Goal: Transaction & Acquisition: Purchase product/service

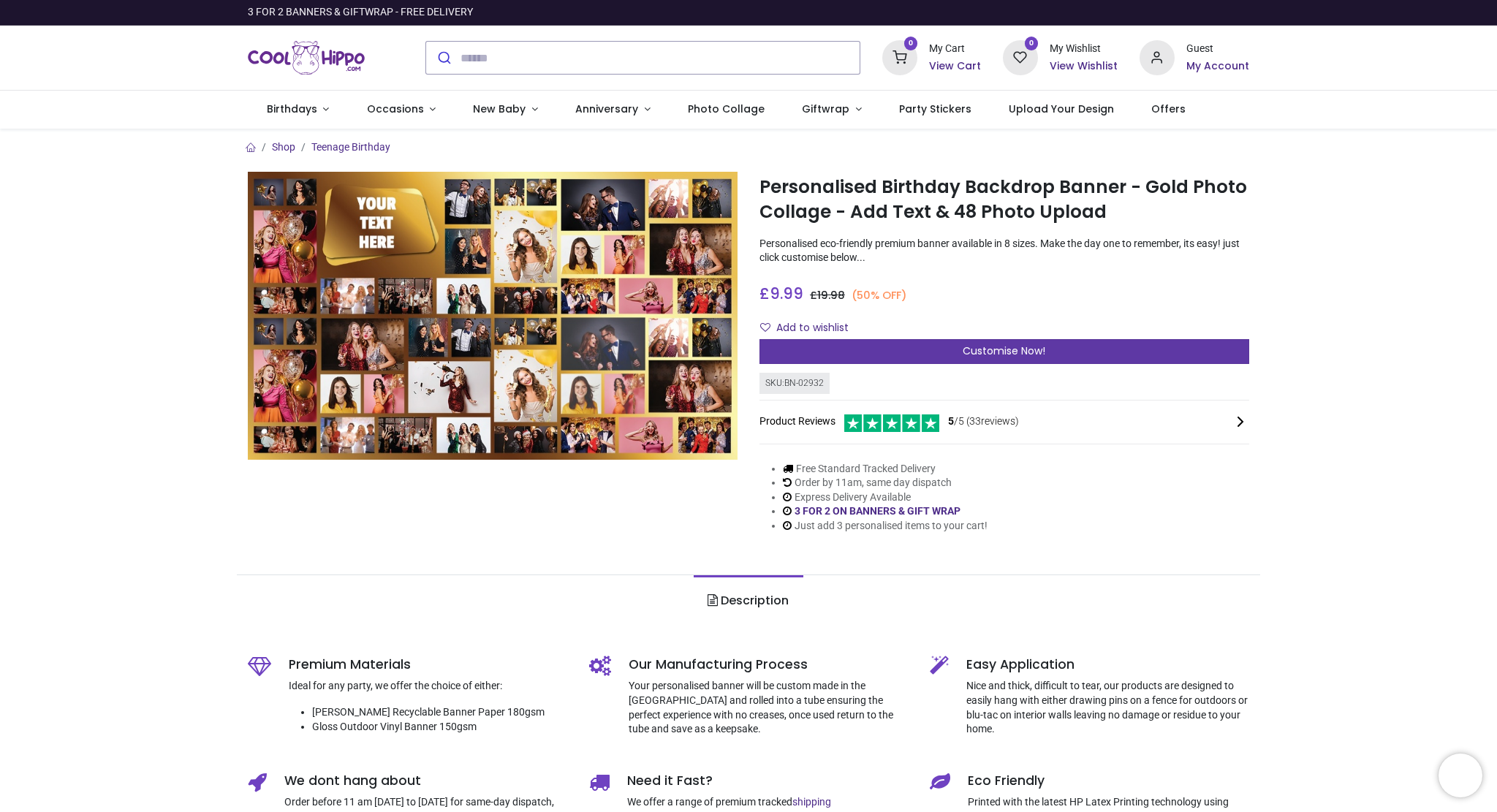
click at [1019, 349] on span "Customise Now!" at bounding box center [1003, 351] width 83 height 14
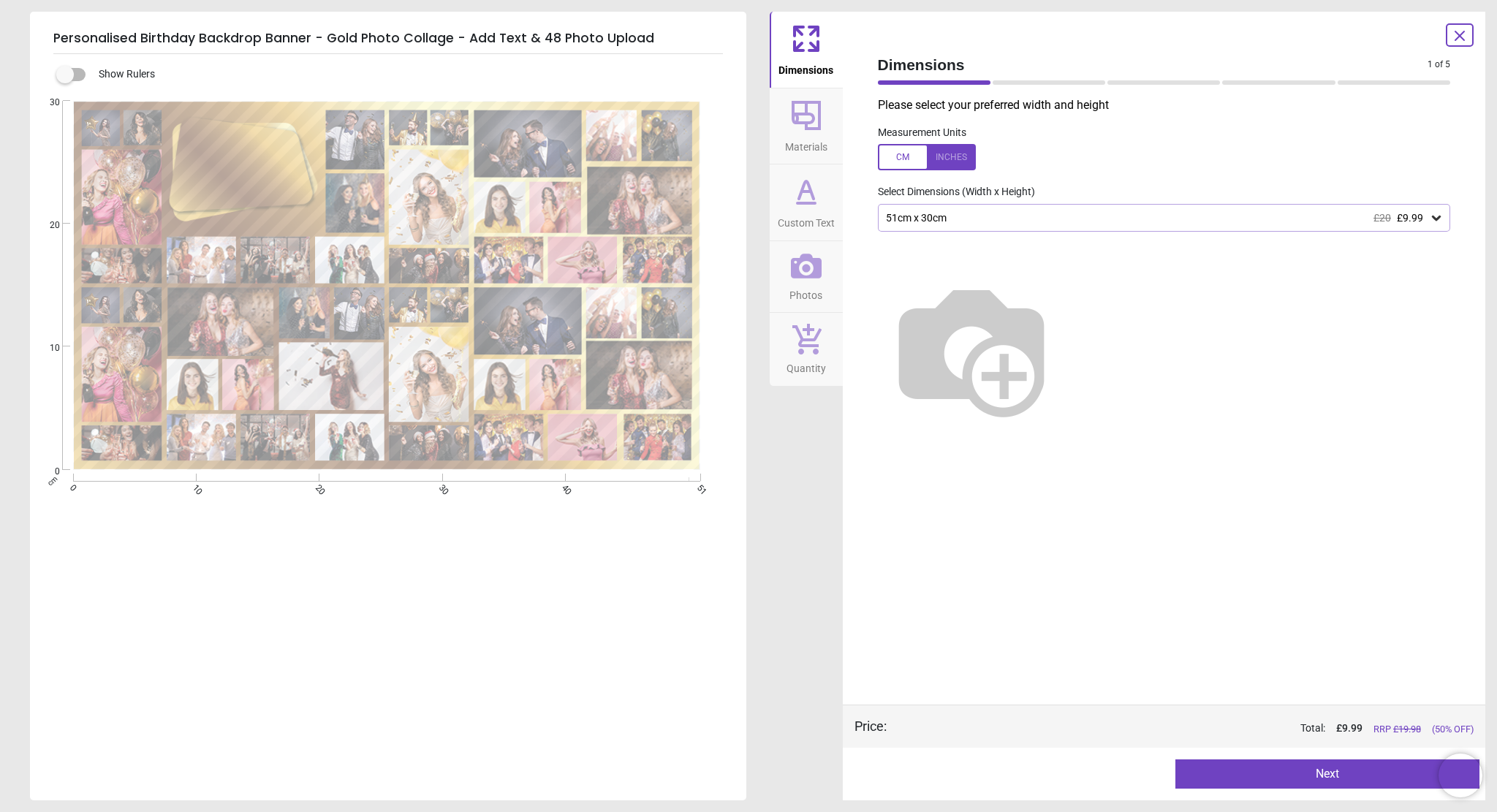
click at [1438, 221] on icon at bounding box center [1436, 218] width 14 height 14
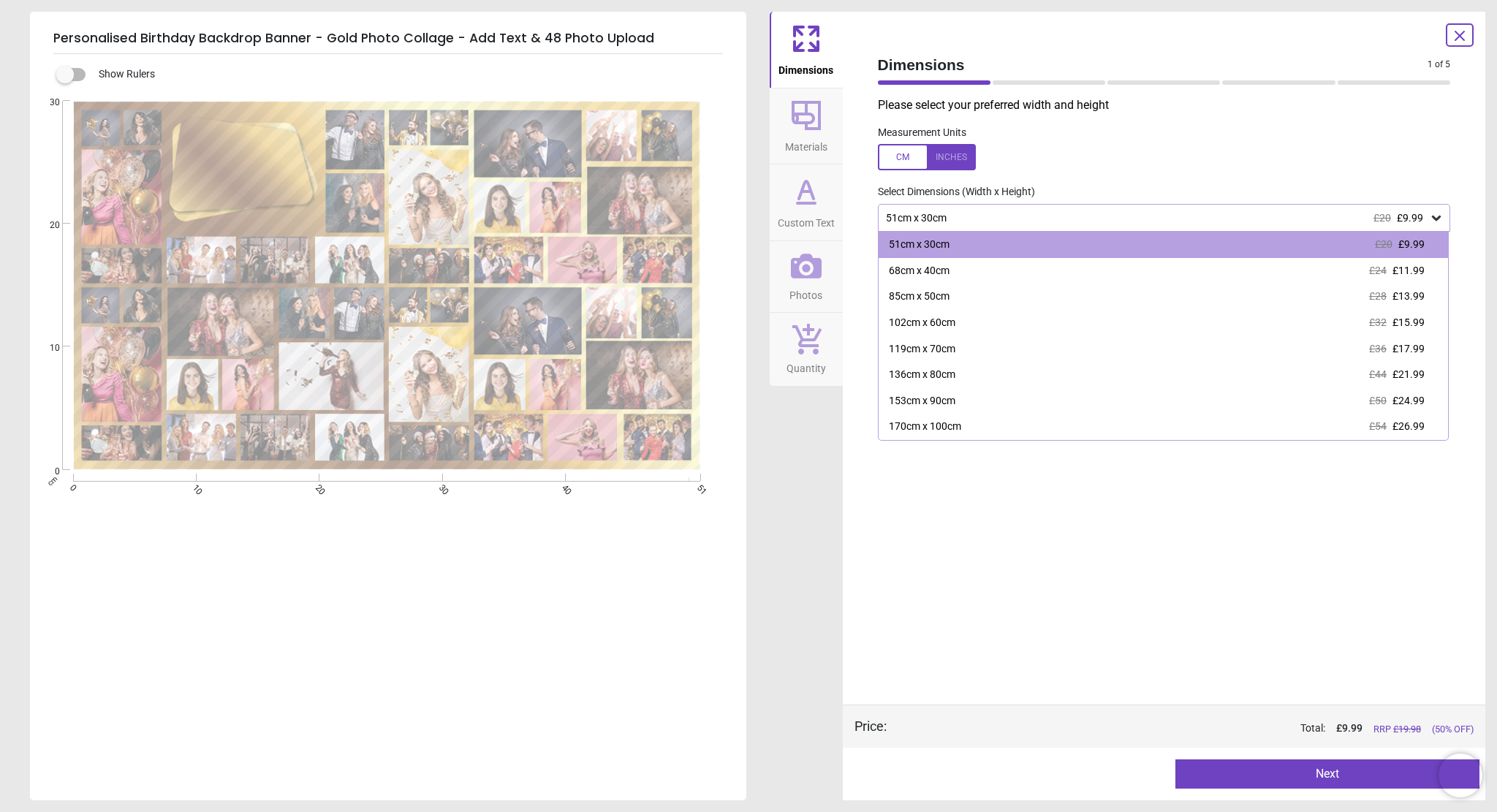
click at [1438, 221] on icon at bounding box center [1436, 218] width 14 height 14
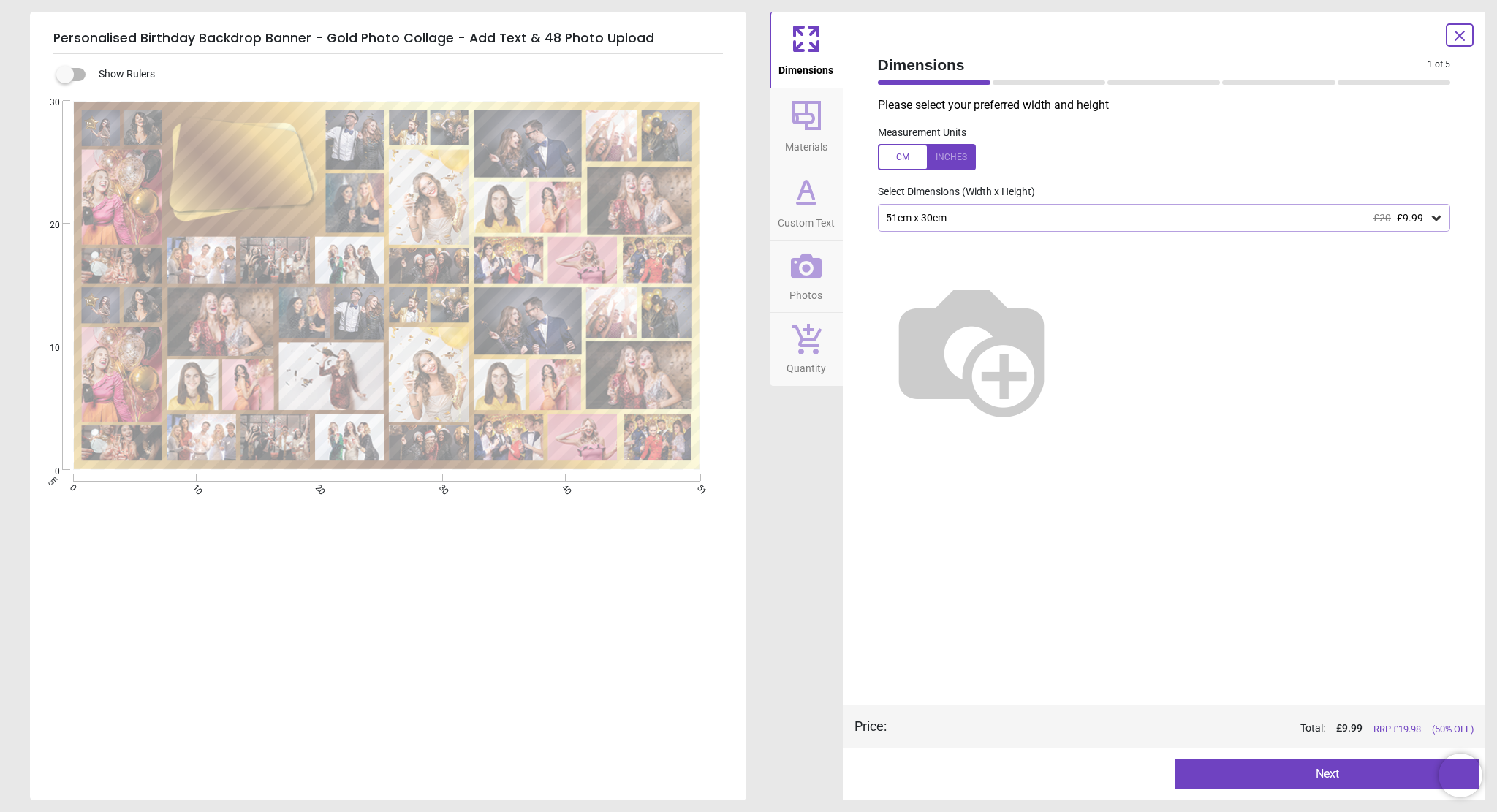
click at [1429, 213] on icon at bounding box center [1436, 218] width 14 height 14
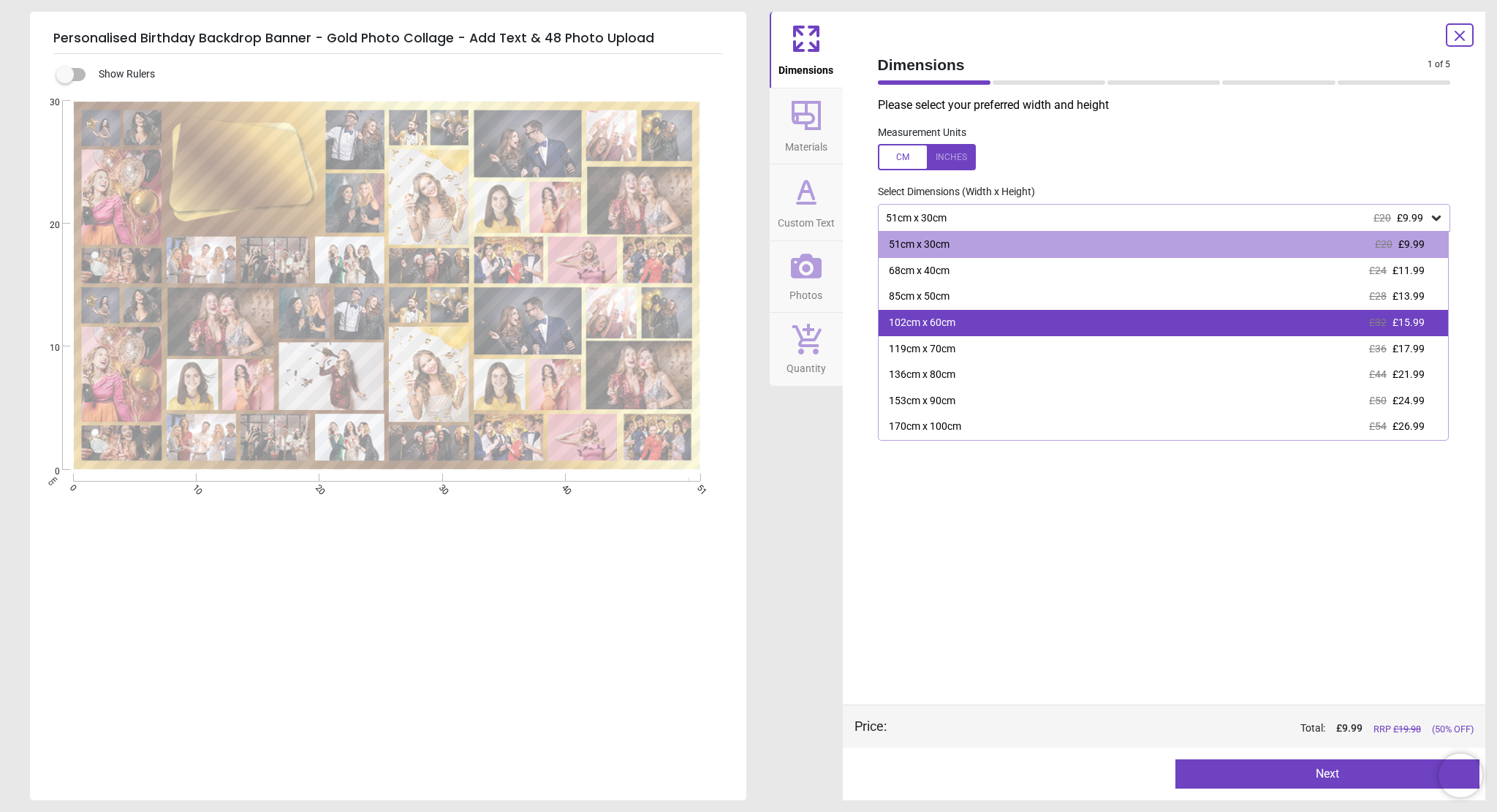
click at [1336, 324] on div "102cm x 60cm £32 £15.99" at bounding box center [1163, 322] width 570 height 27
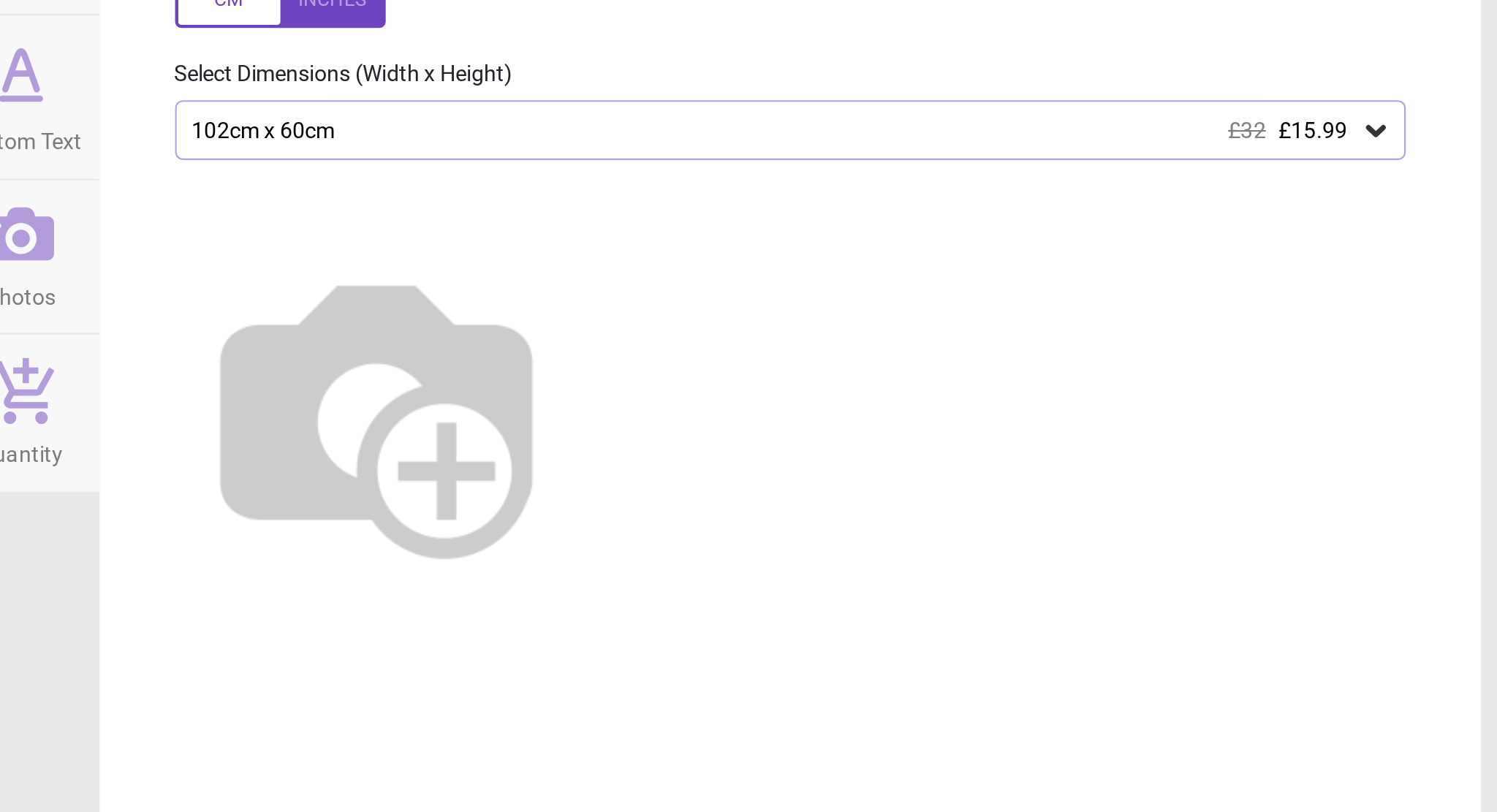
click at [1436, 219] on icon at bounding box center [1436, 218] width 9 height 5
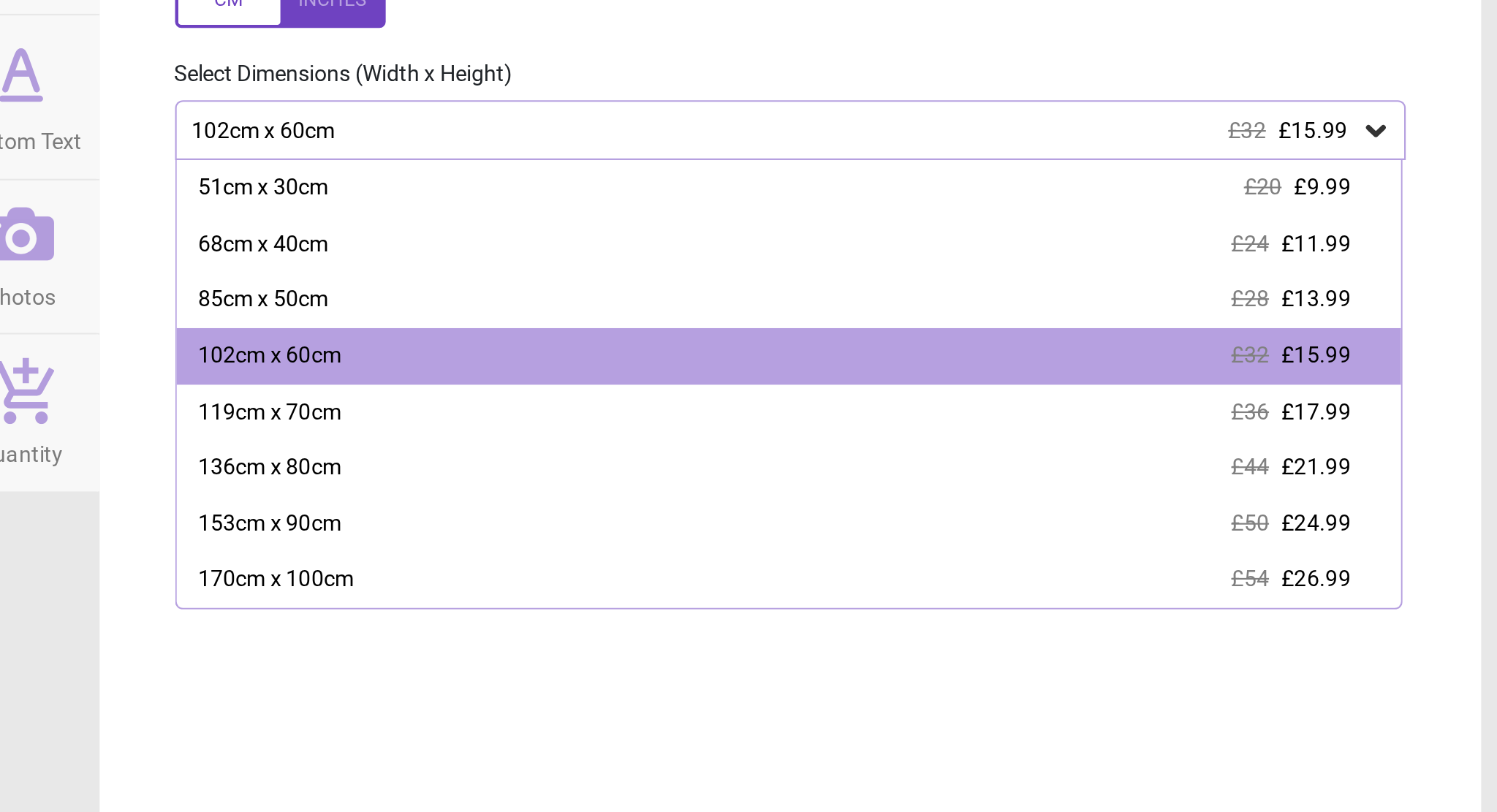
click at [1436, 219] on icon at bounding box center [1436, 218] width 9 height 5
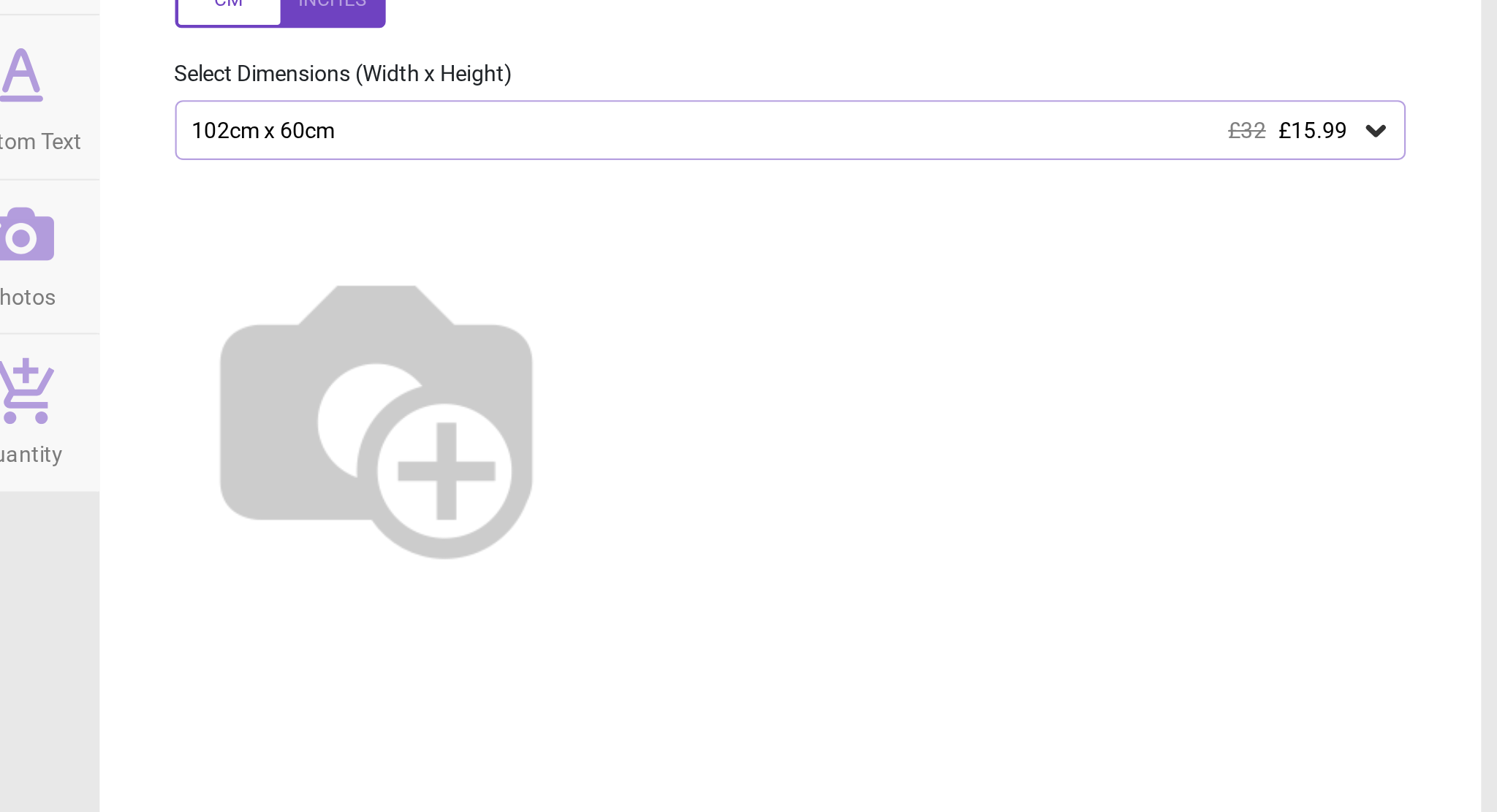
click at [1436, 219] on icon at bounding box center [1436, 218] width 9 height 5
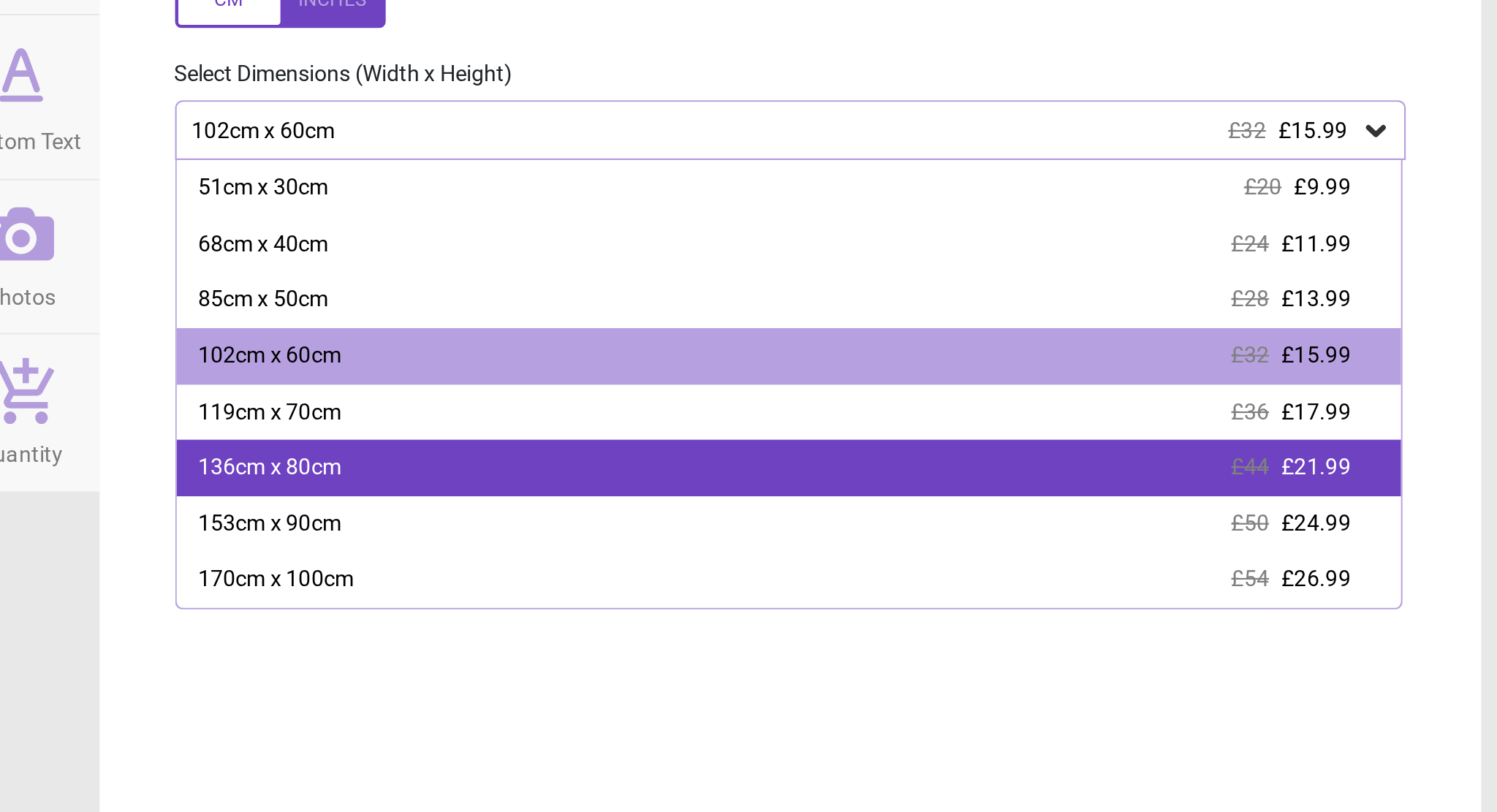
click at [1389, 381] on div "£44 £21.99" at bounding box center [1397, 375] width 55 height 14
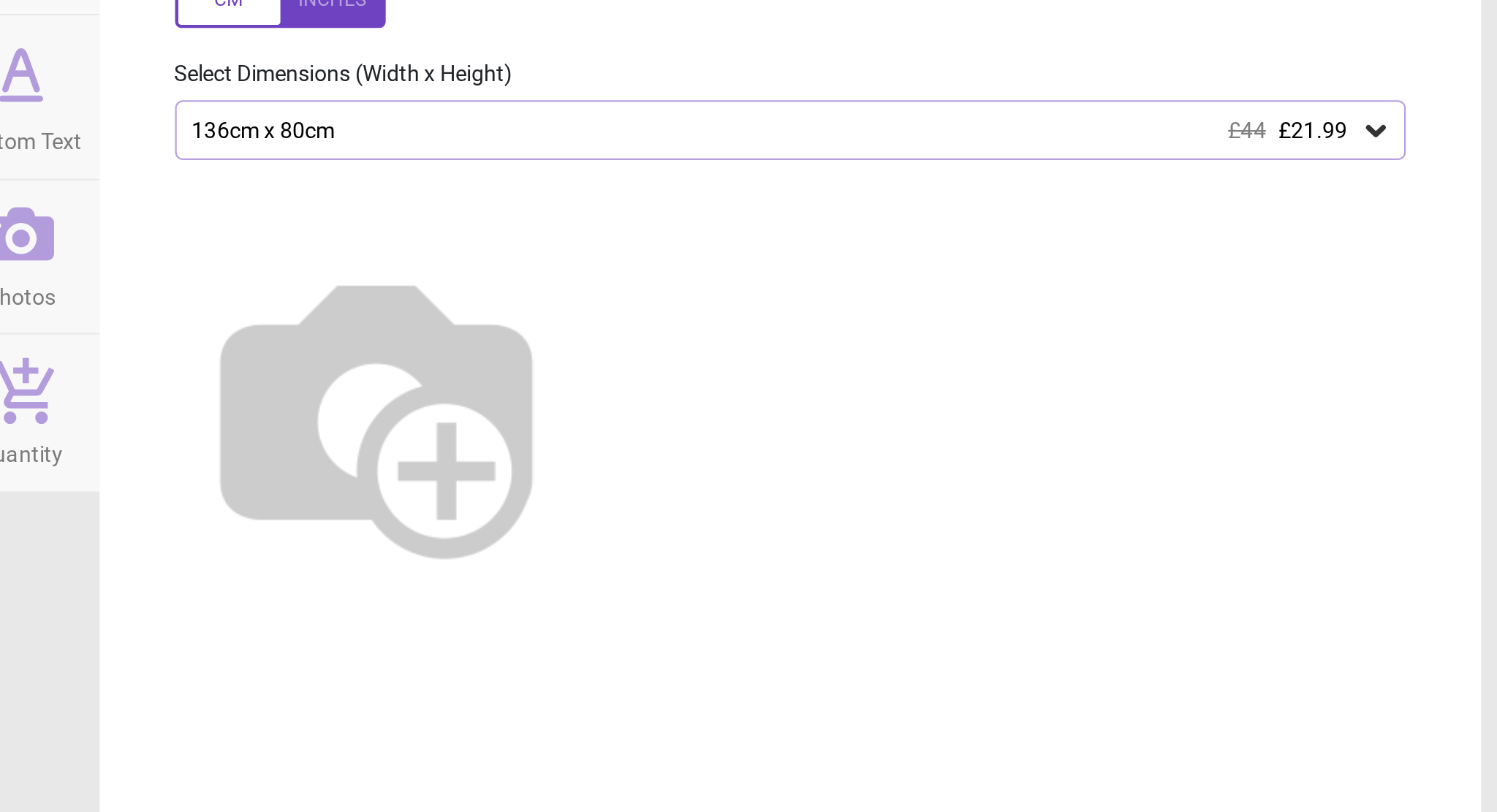
click at [1434, 216] on icon at bounding box center [1436, 218] width 14 height 14
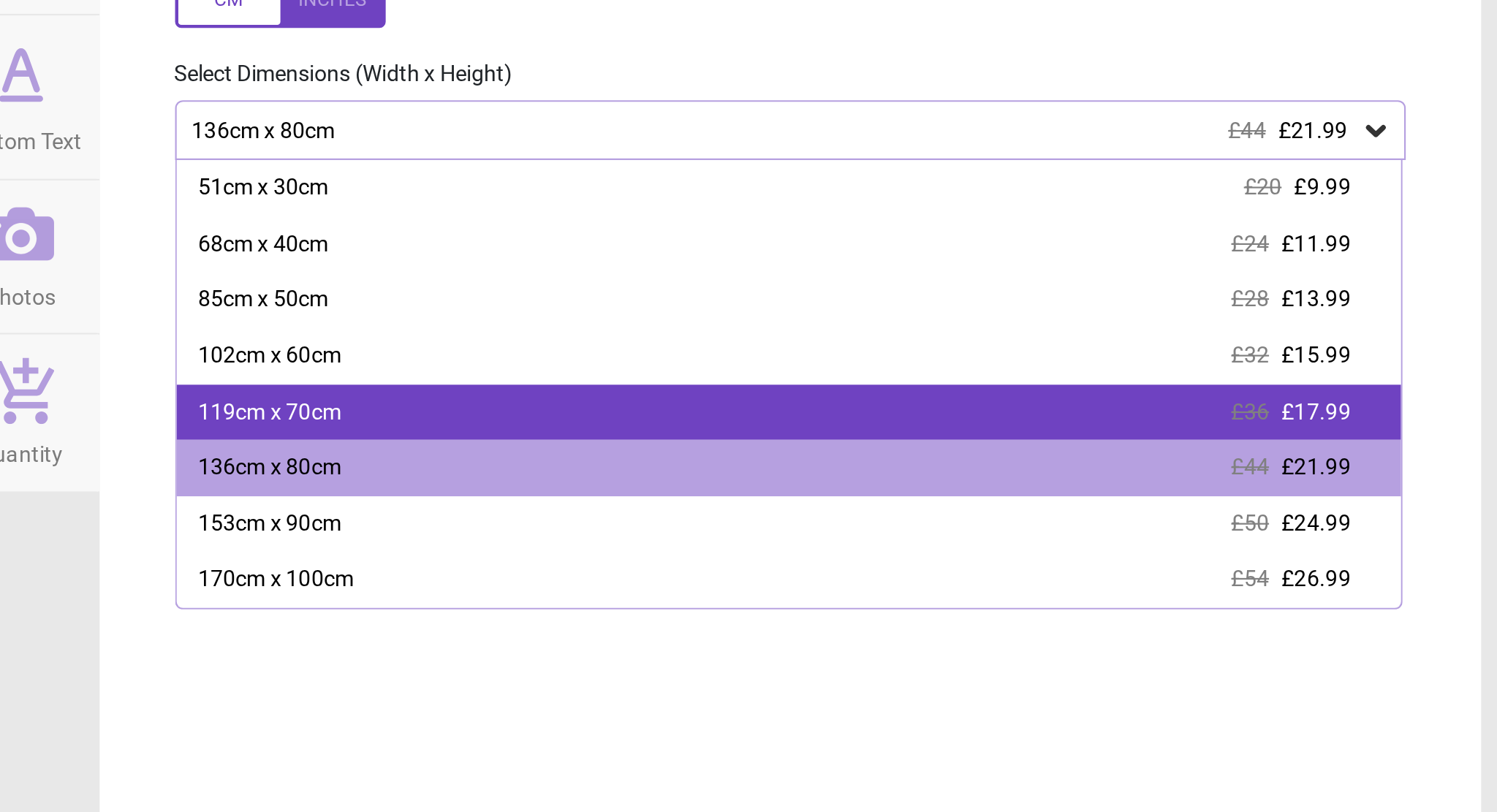
click at [1372, 347] on span "£36" at bounding box center [1378, 348] width 18 height 12
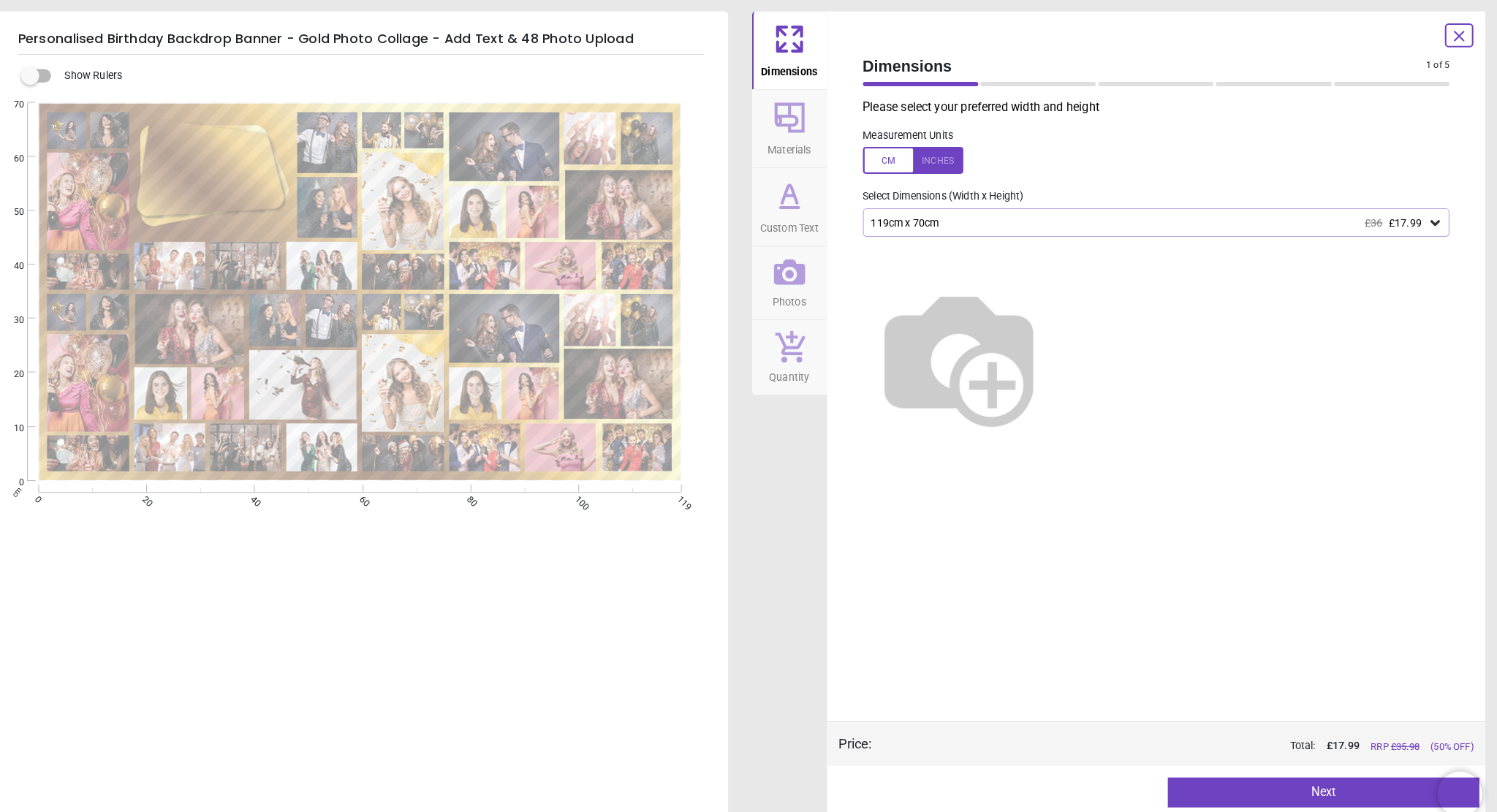
click at [1281, 773] on button "Next" at bounding box center [1327, 773] width 304 height 29
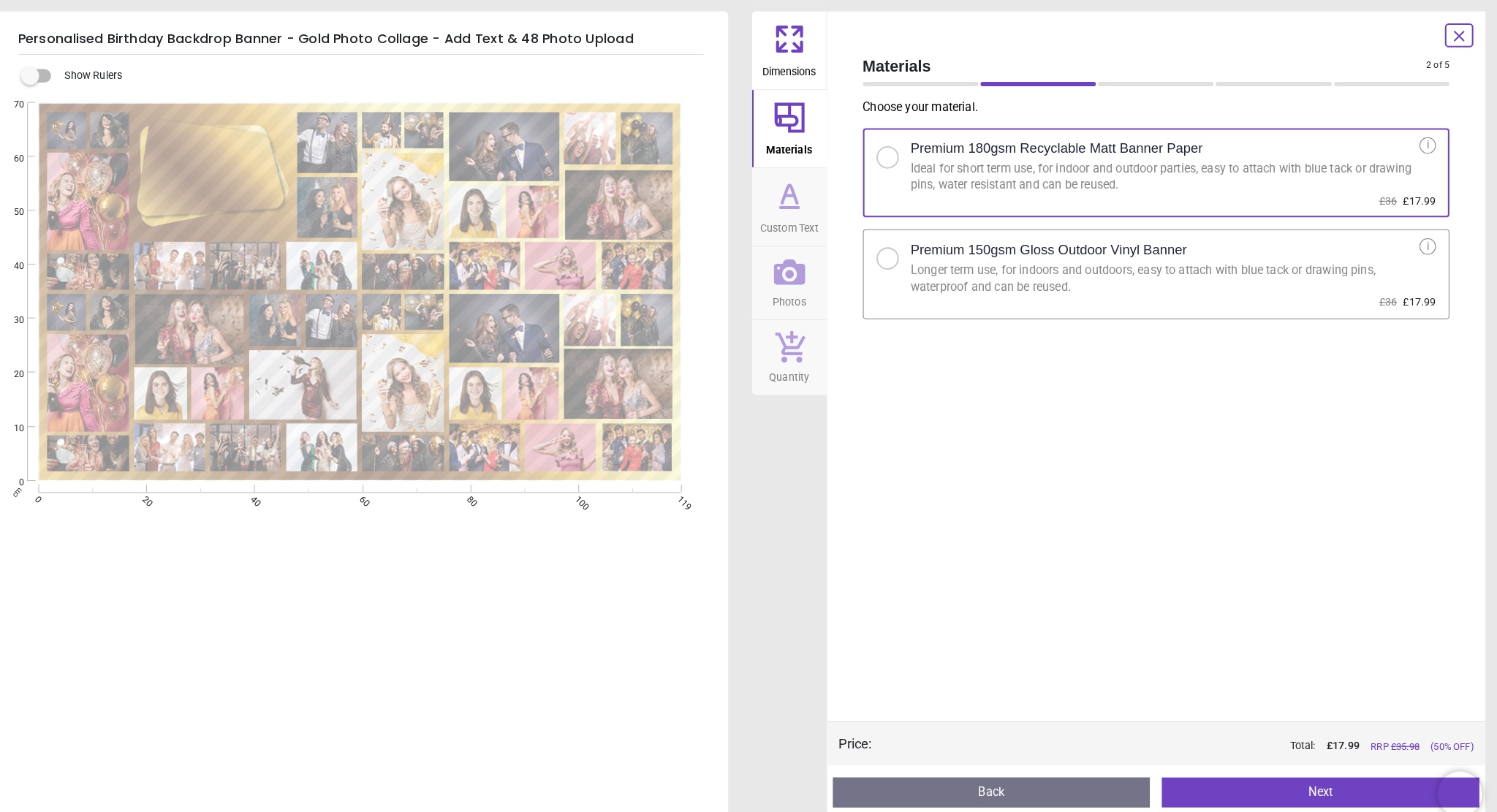
click at [894, 256] on div at bounding box center [901, 252] width 22 height 22
click at [1289, 782] on button "Next" at bounding box center [1323, 773] width 310 height 29
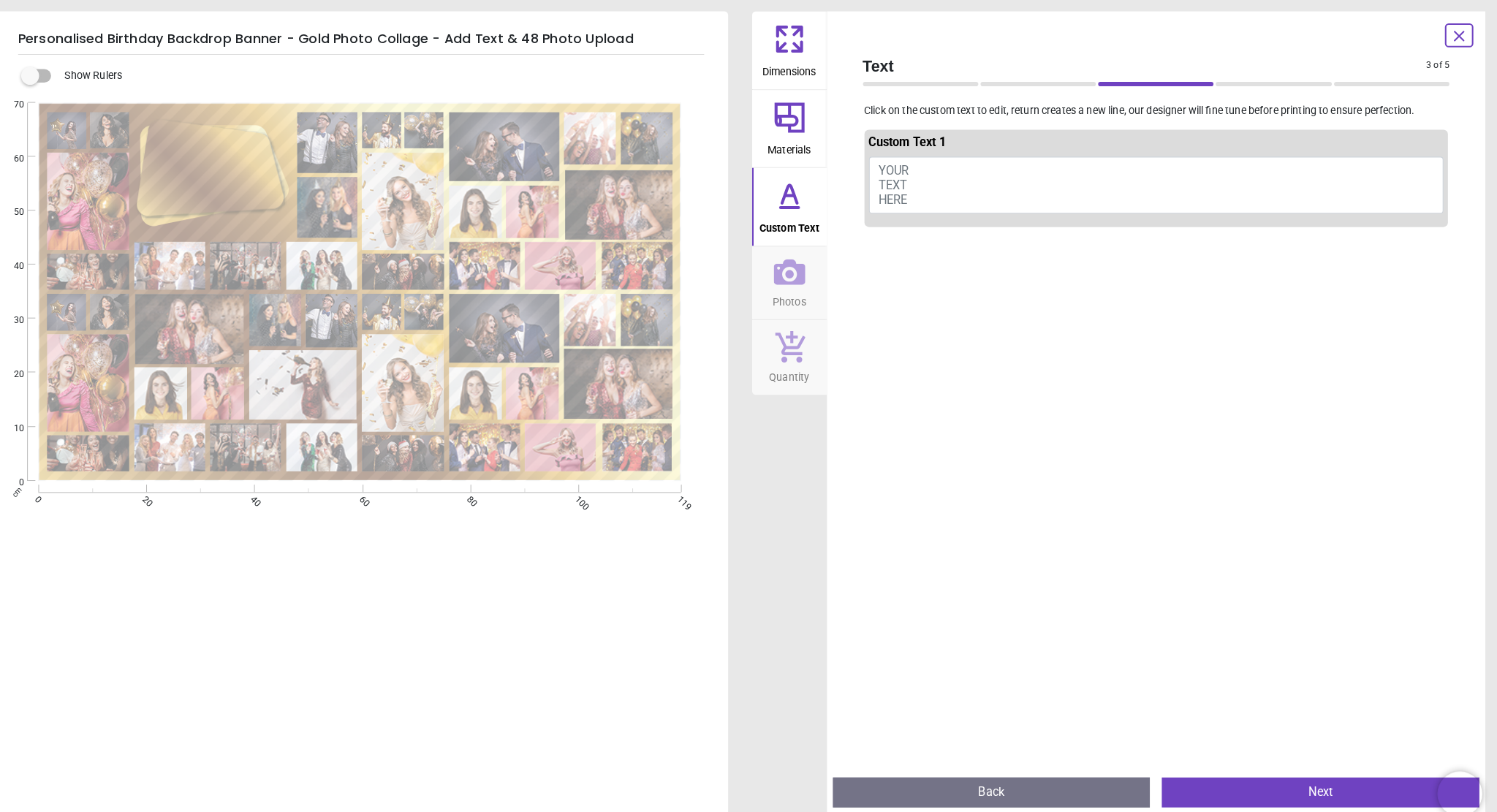
click at [914, 169] on span "YOUR TEXT HERE" at bounding box center [908, 181] width 30 height 42
click at [921, 172] on span "YOUR TEXT HERE" at bounding box center [908, 181] width 30 height 42
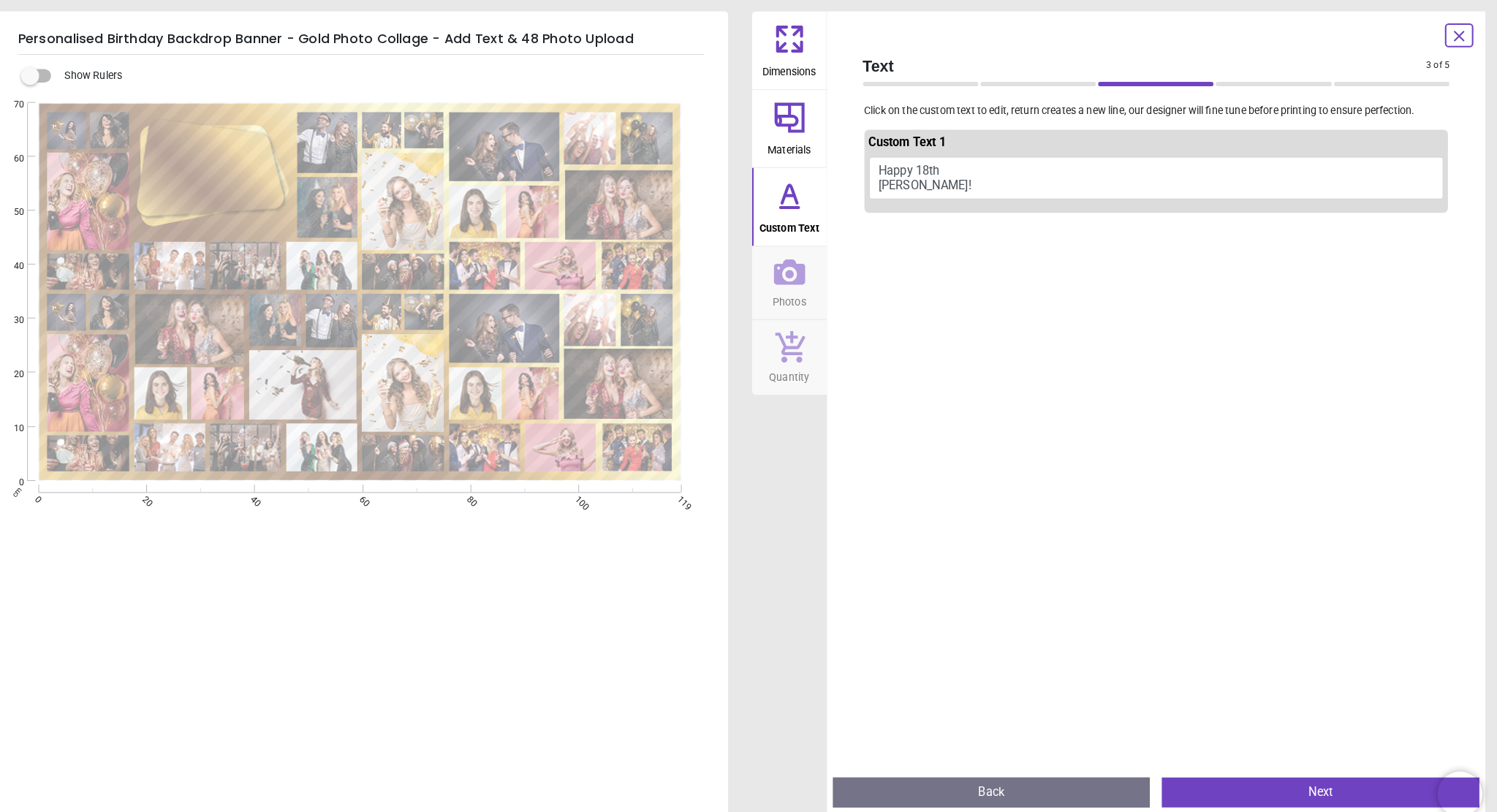
type textarea "**********"
click at [1283, 779] on button "Next" at bounding box center [1323, 773] width 310 height 29
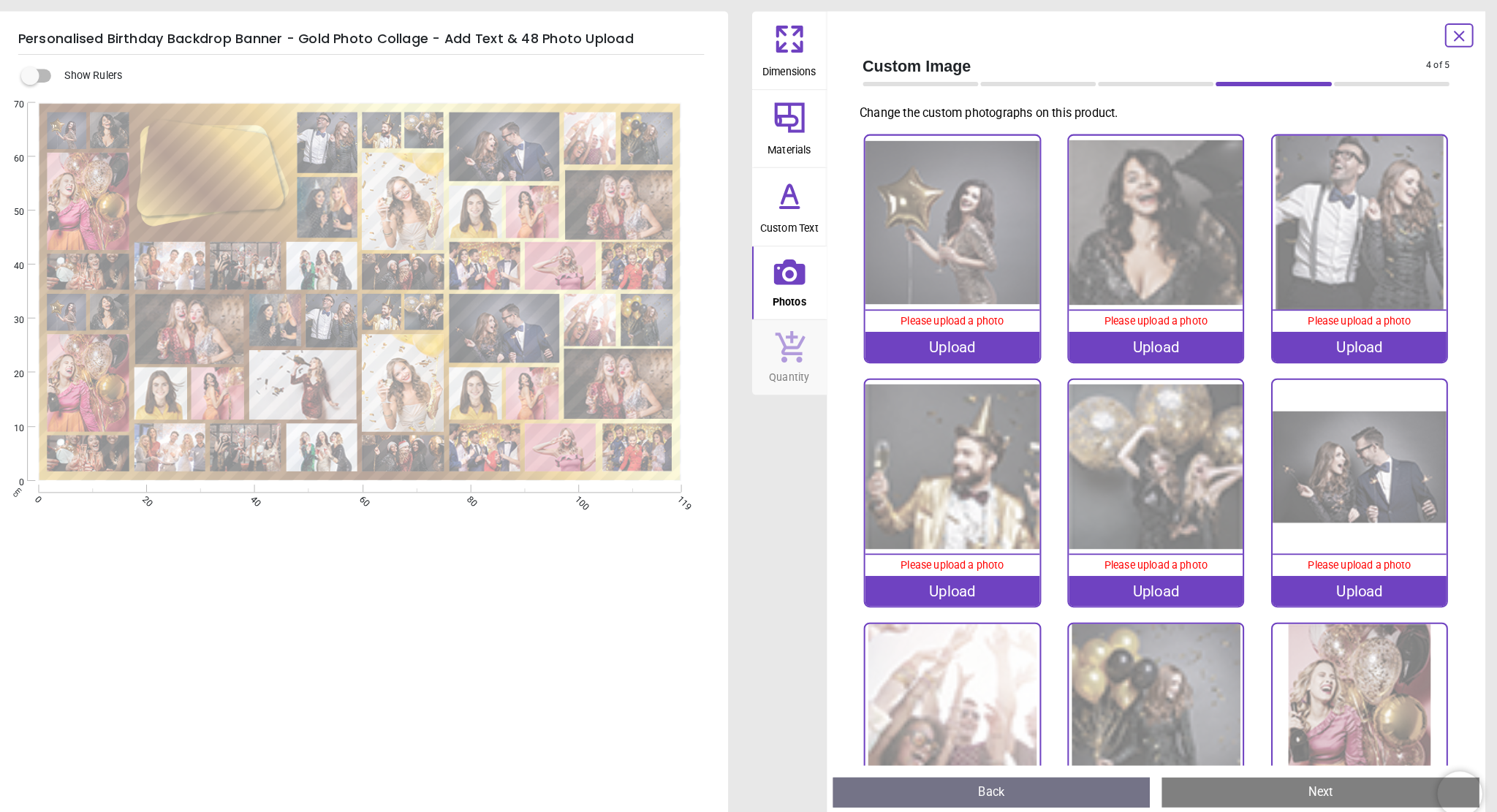
click at [978, 338] on div "Upload" at bounding box center [964, 339] width 170 height 29
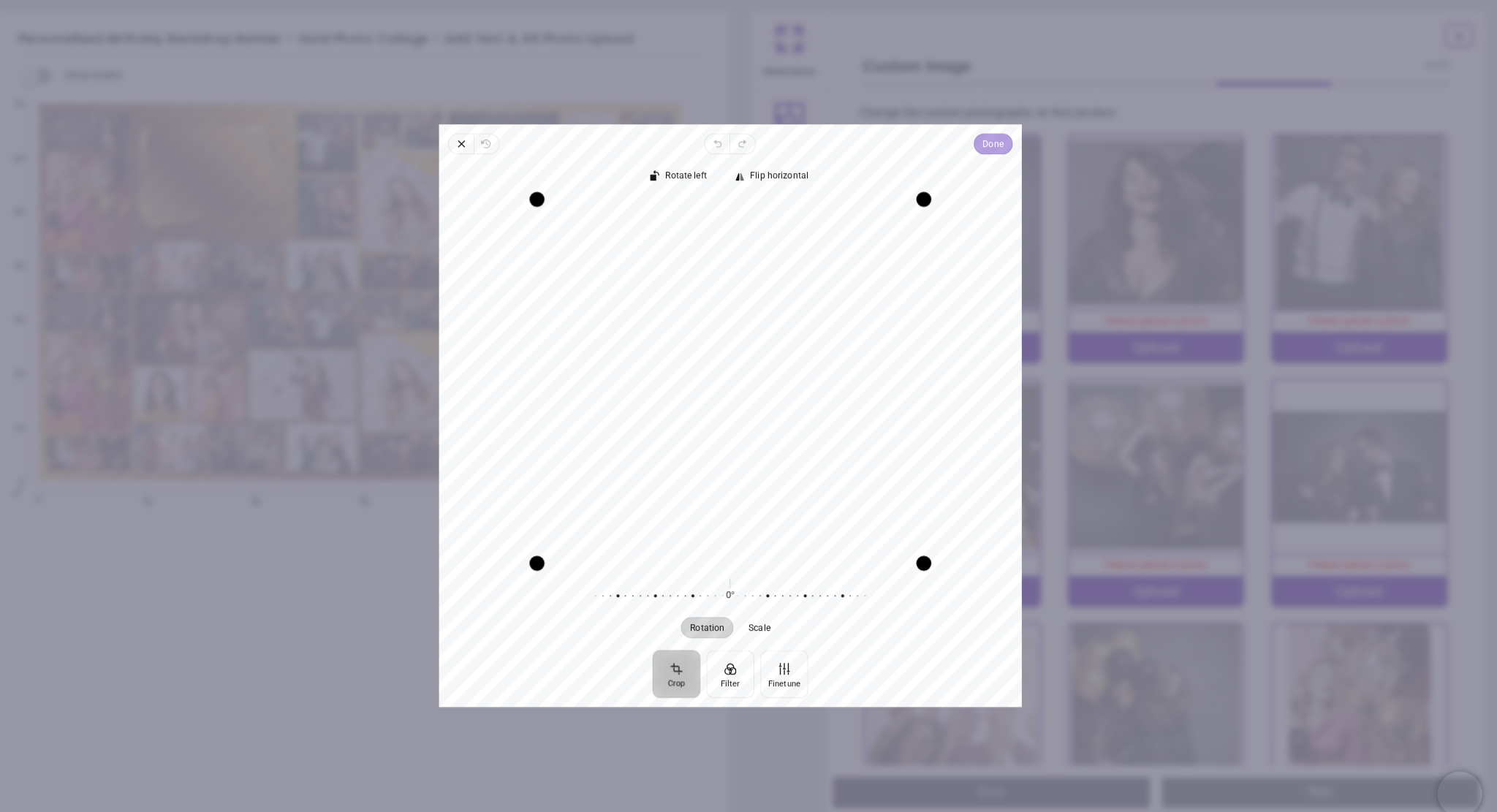
click at [993, 144] on button "Done" at bounding box center [1004, 141] width 38 height 20
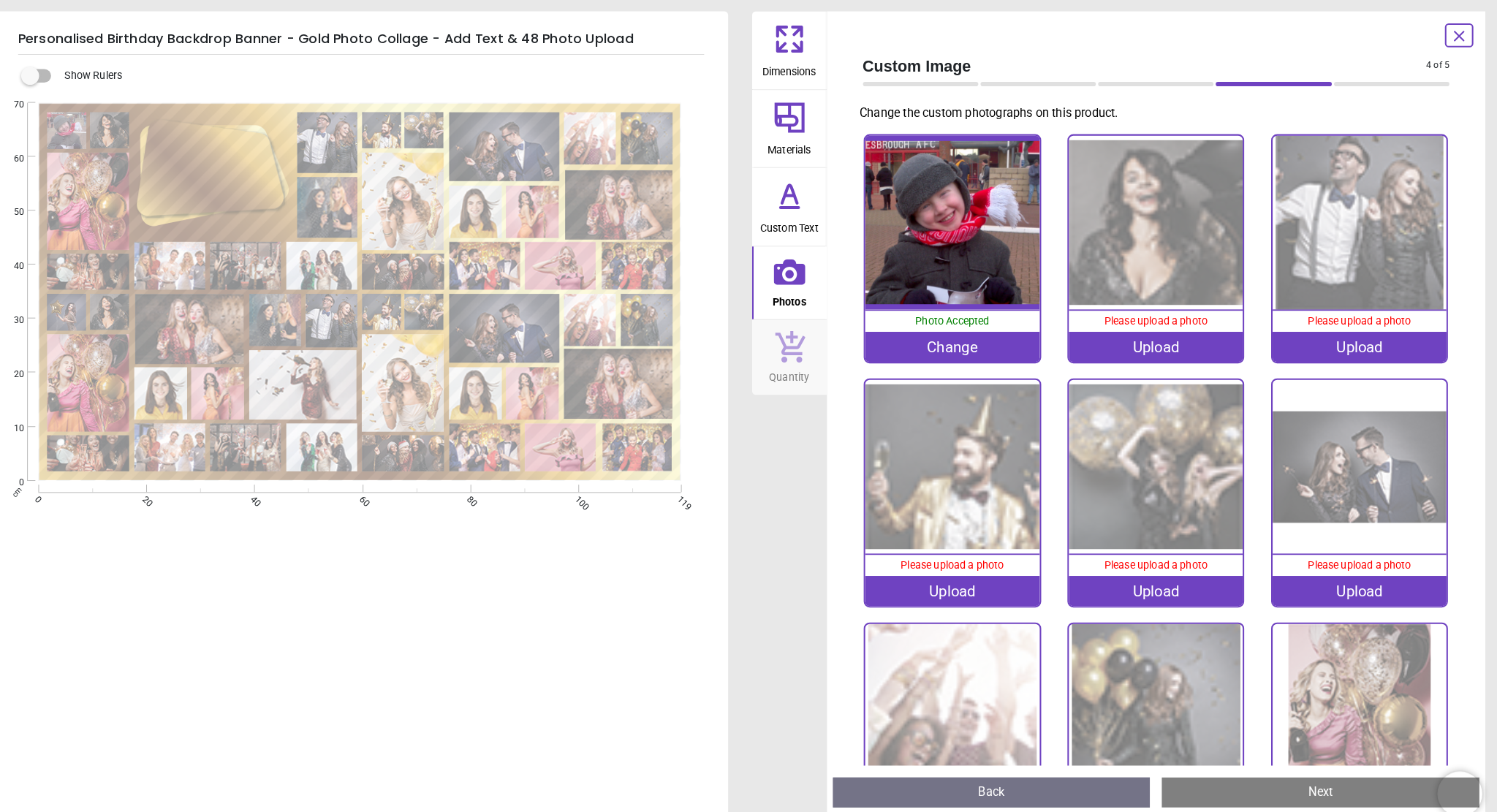
click at [1171, 235] on img at bounding box center [1163, 217] width 170 height 170
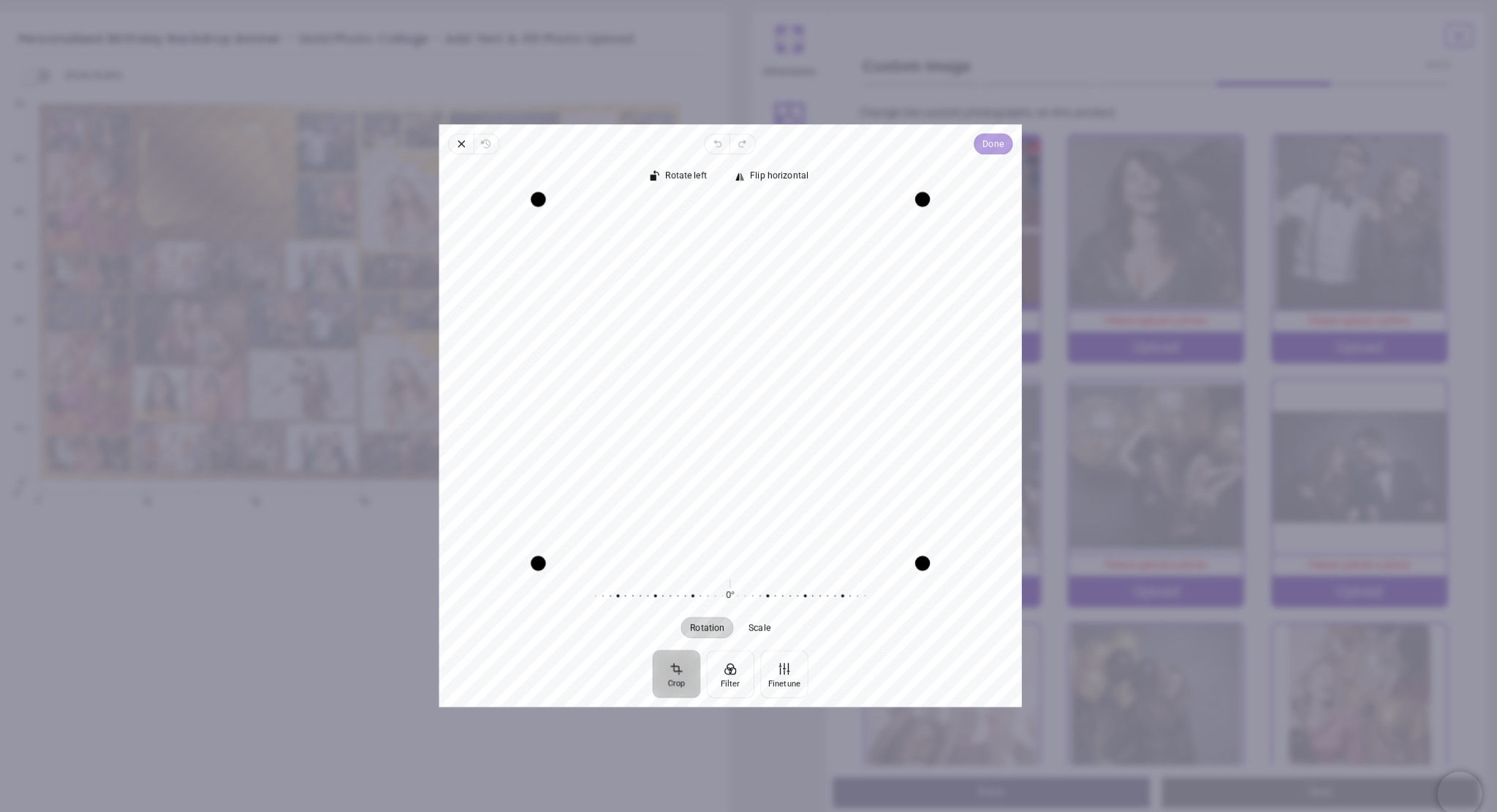
click at [1002, 147] on span "Done" at bounding box center [1004, 141] width 20 height 18
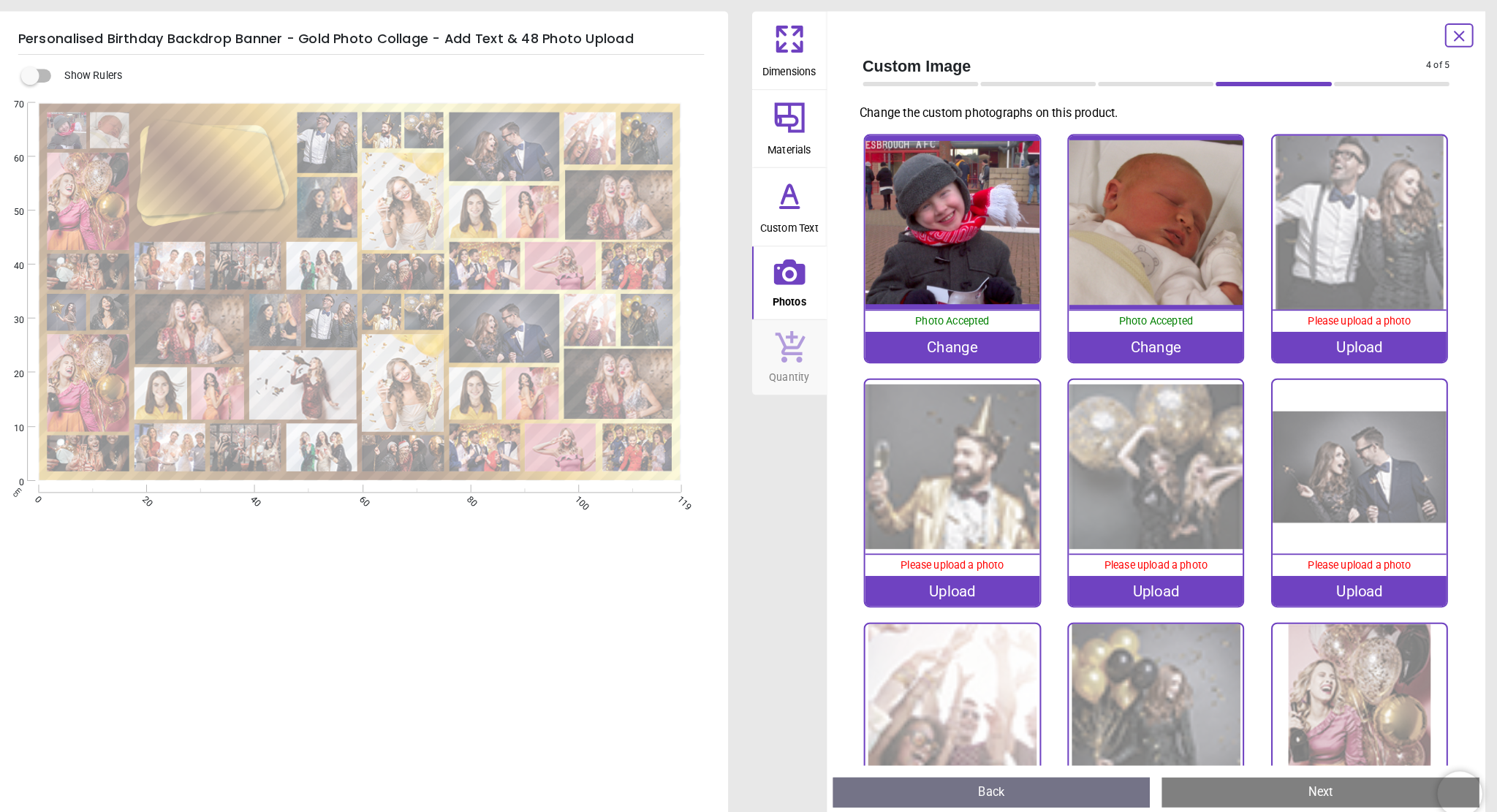
click at [1361, 253] on img at bounding box center [1362, 217] width 170 height 170
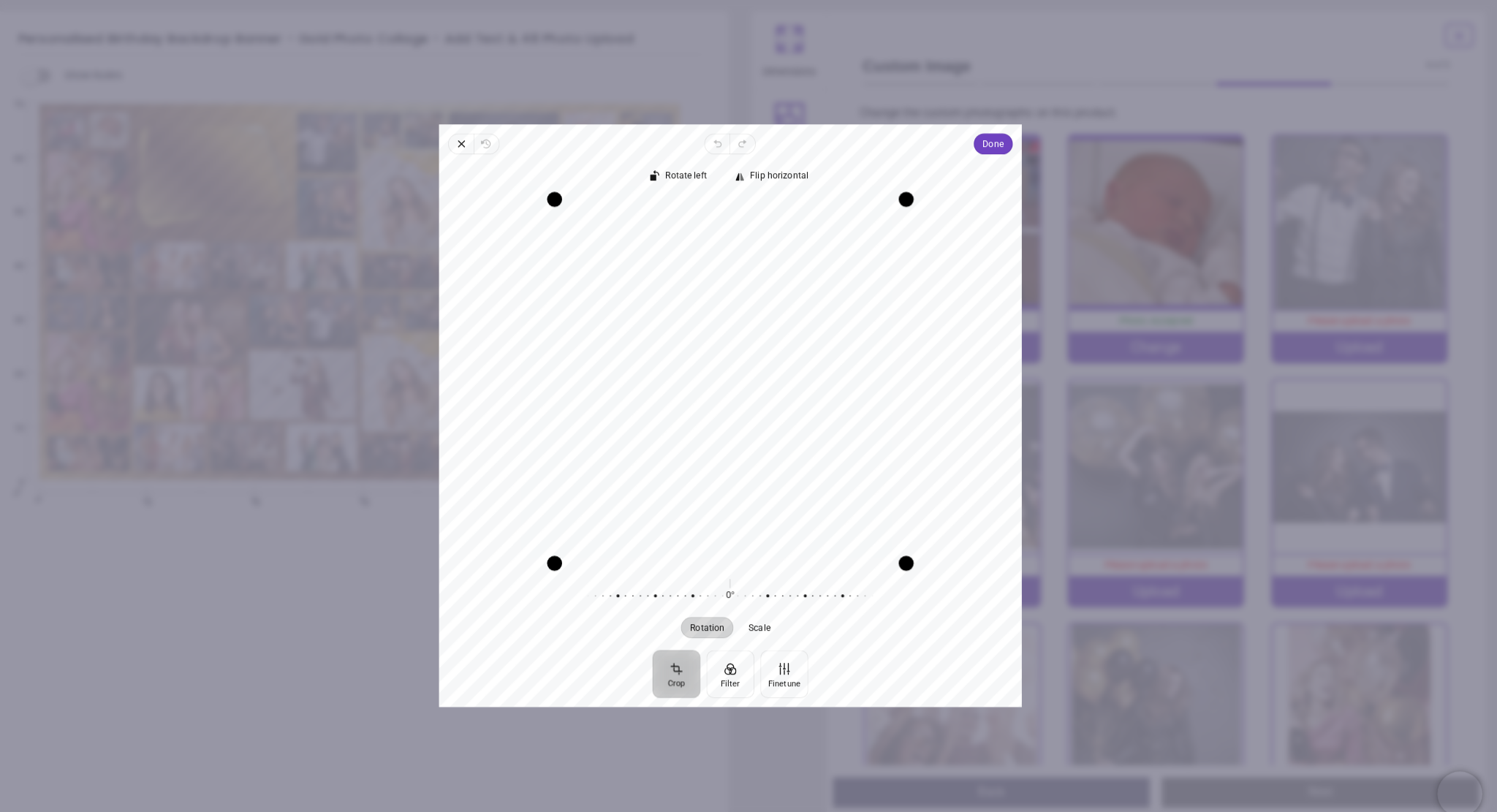
drag, startPoint x: 814, startPoint y: 349, endPoint x: 844, endPoint y: 410, distance: 68.0
click at [844, 410] on div "Recenter" at bounding box center [748, 372] width 545 height 355
click at [1000, 133] on span "Done" at bounding box center [1004, 141] width 20 height 18
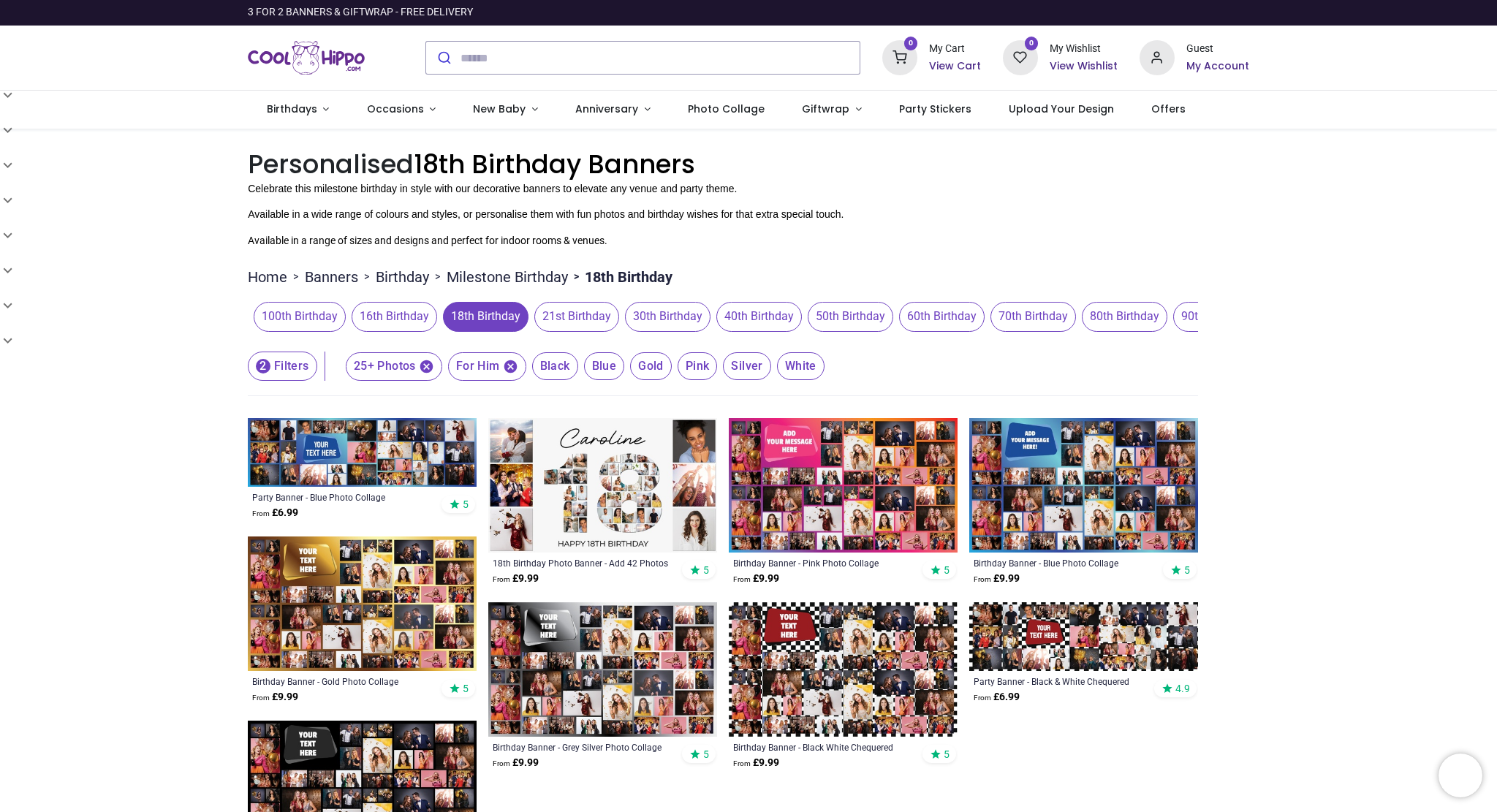
click at [365, 640] on img at bounding box center [362, 603] width 229 height 134
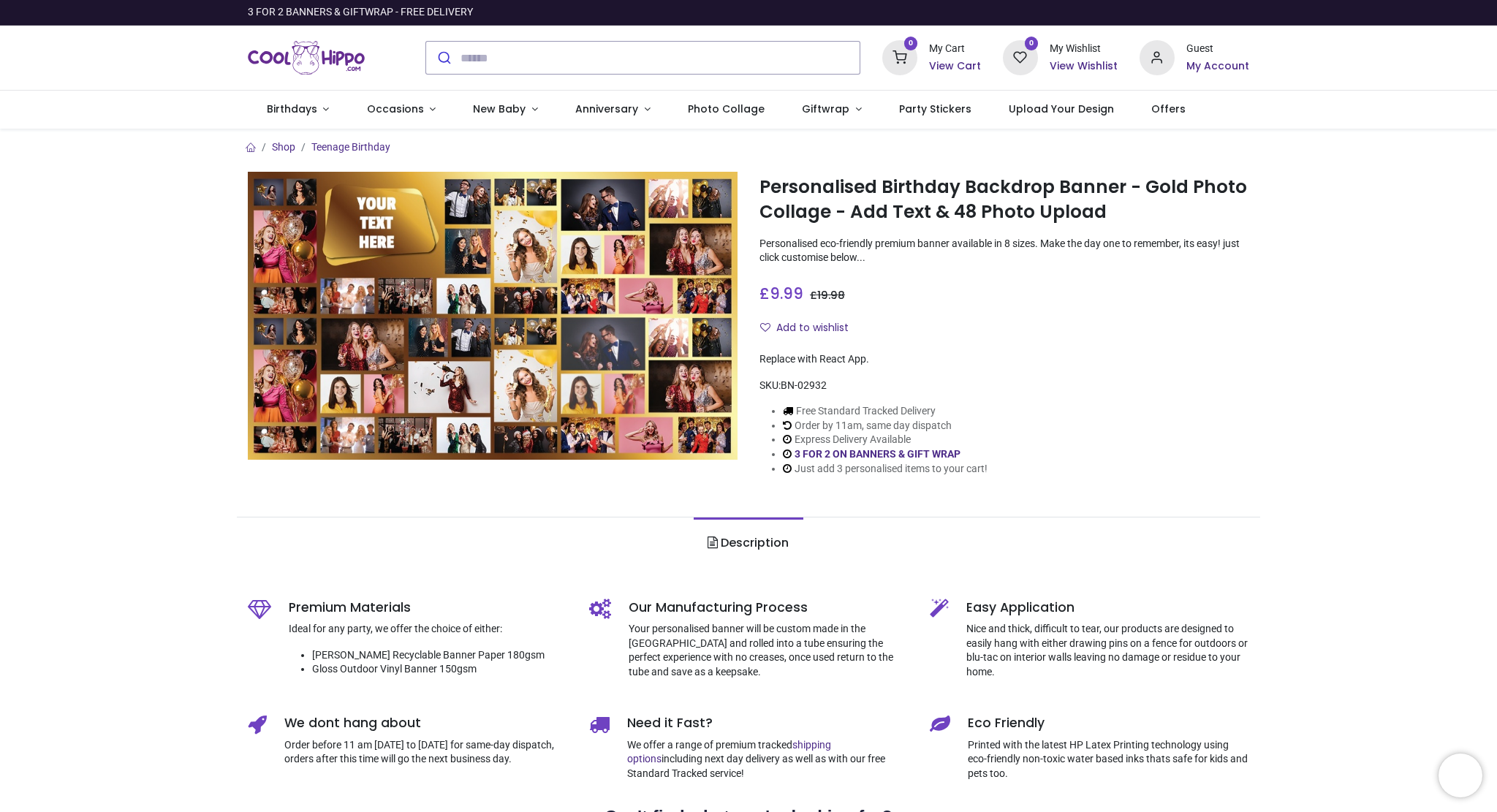
click at [365, 640] on div "Premium Materials Ideal for any party, we offer the choice of either: Matt Recy…" at bounding box center [428, 643] width 278 height 90
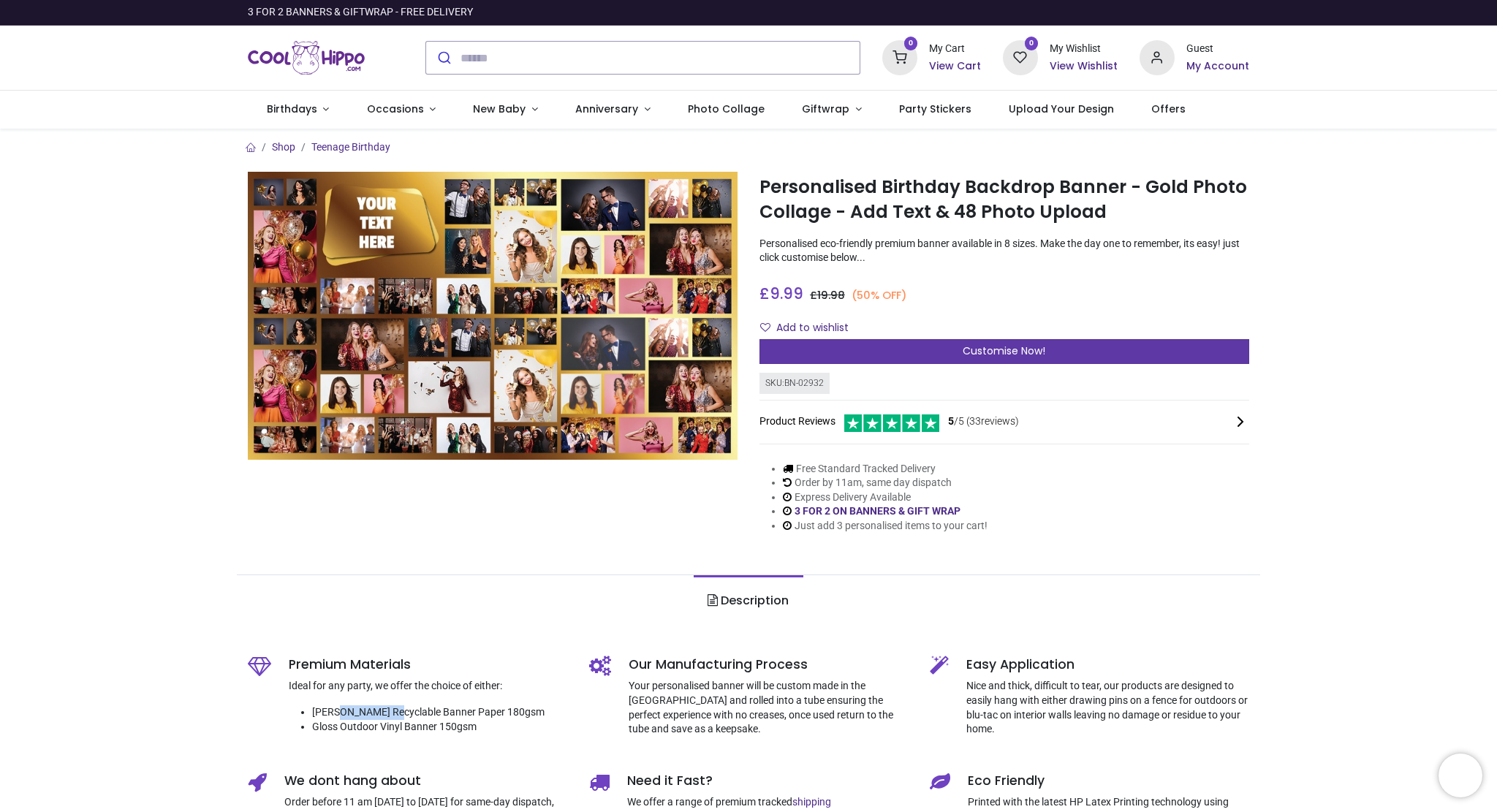
click at [1030, 355] on span "Customise Now!" at bounding box center [1003, 351] width 83 height 14
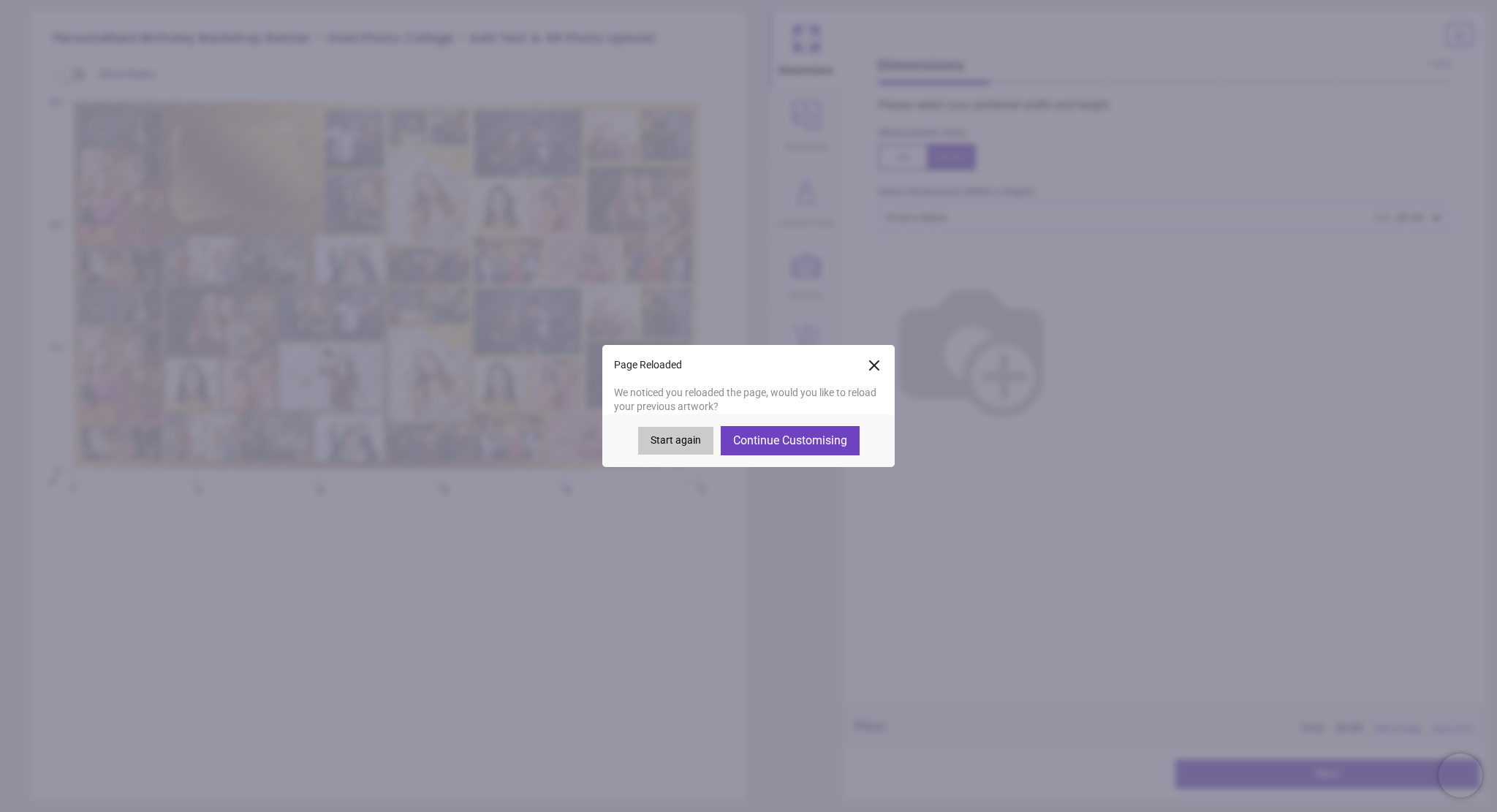
click at [807, 433] on button "Continue Customising" at bounding box center [790, 441] width 139 height 29
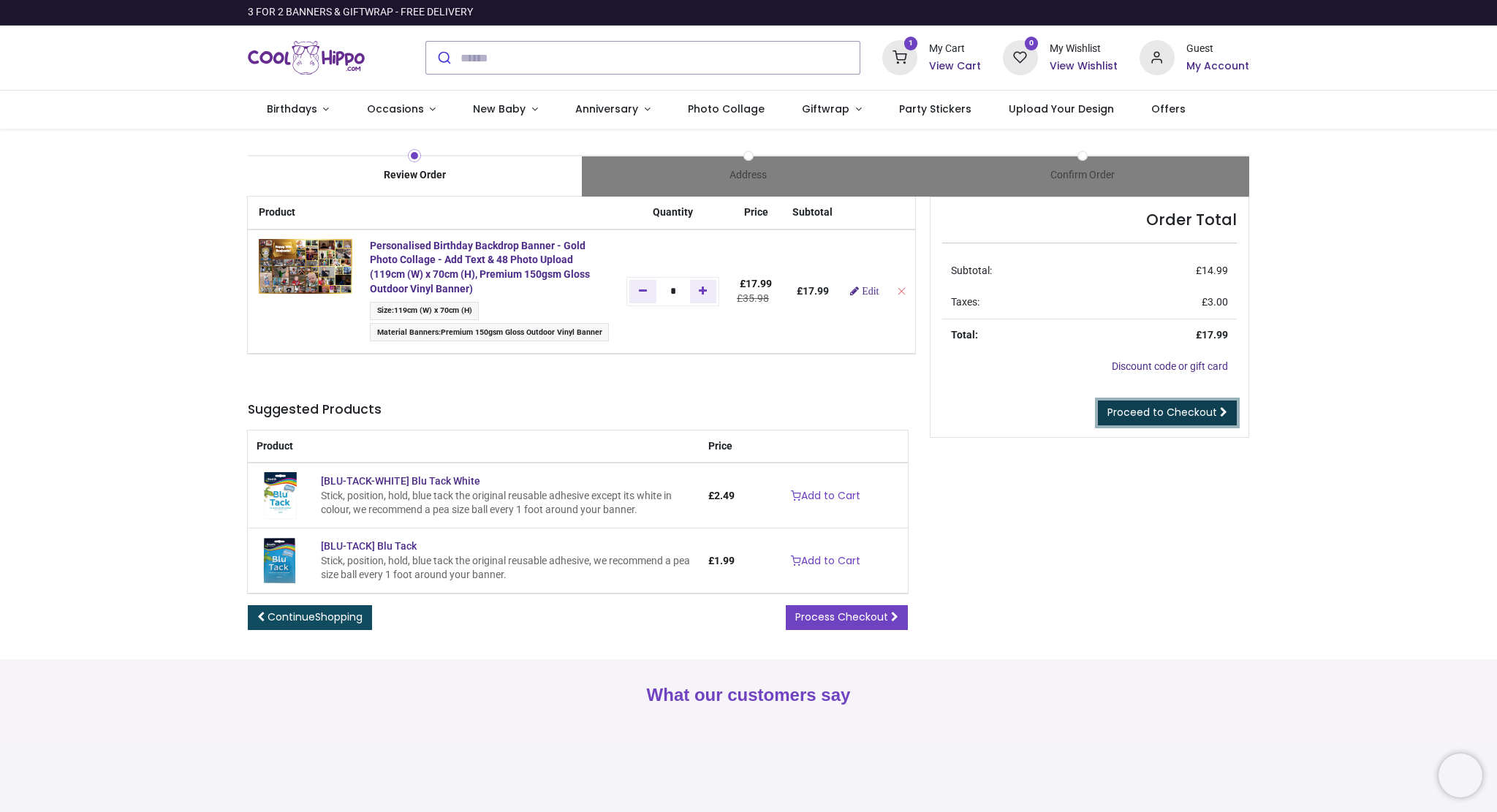
click at [1189, 423] on link "Proceed to Checkout" at bounding box center [1167, 412] width 139 height 25
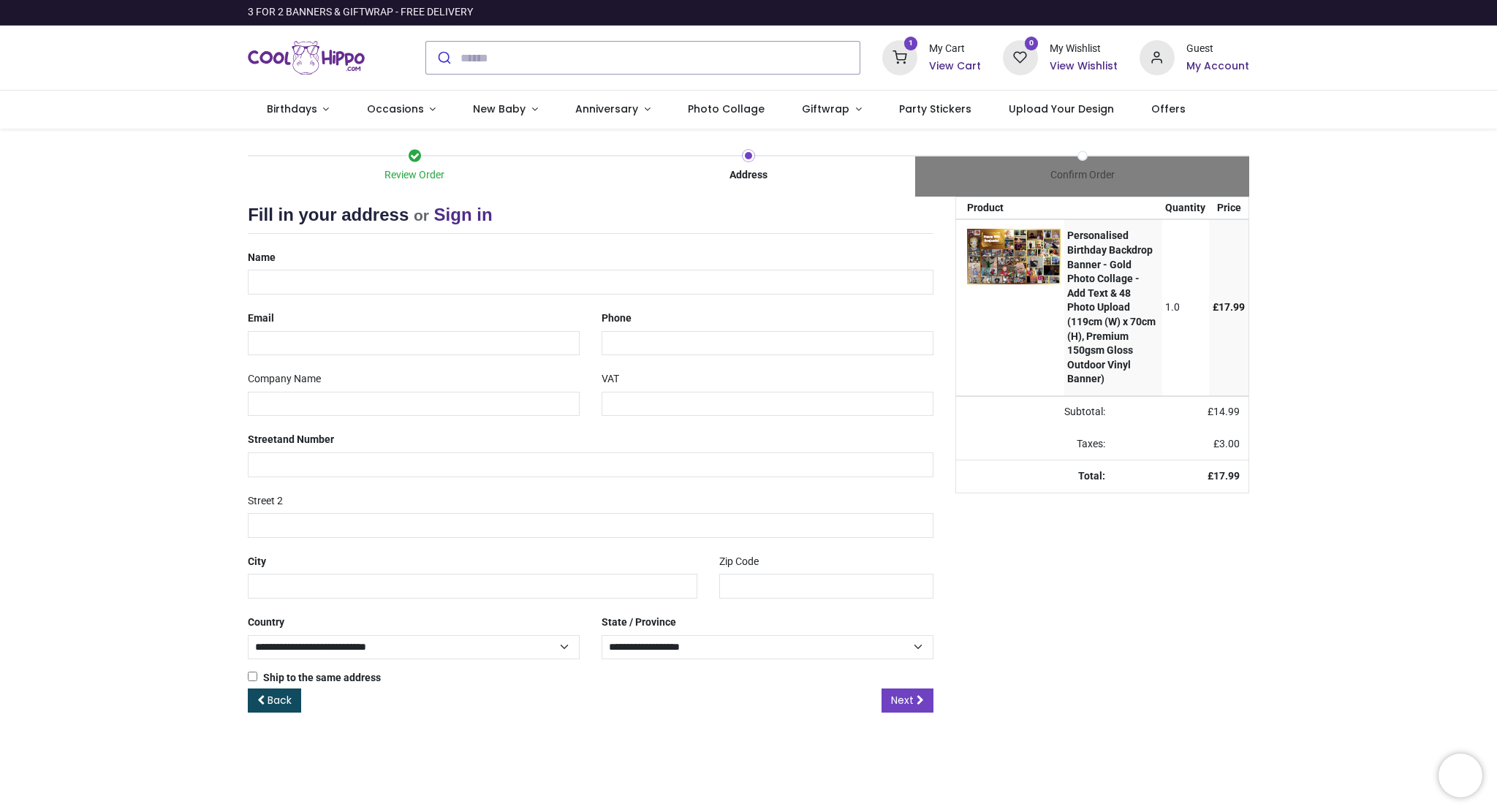
select select "***"
click at [773, 287] on input "text" at bounding box center [590, 281] width 686 height 25
type input "**********"
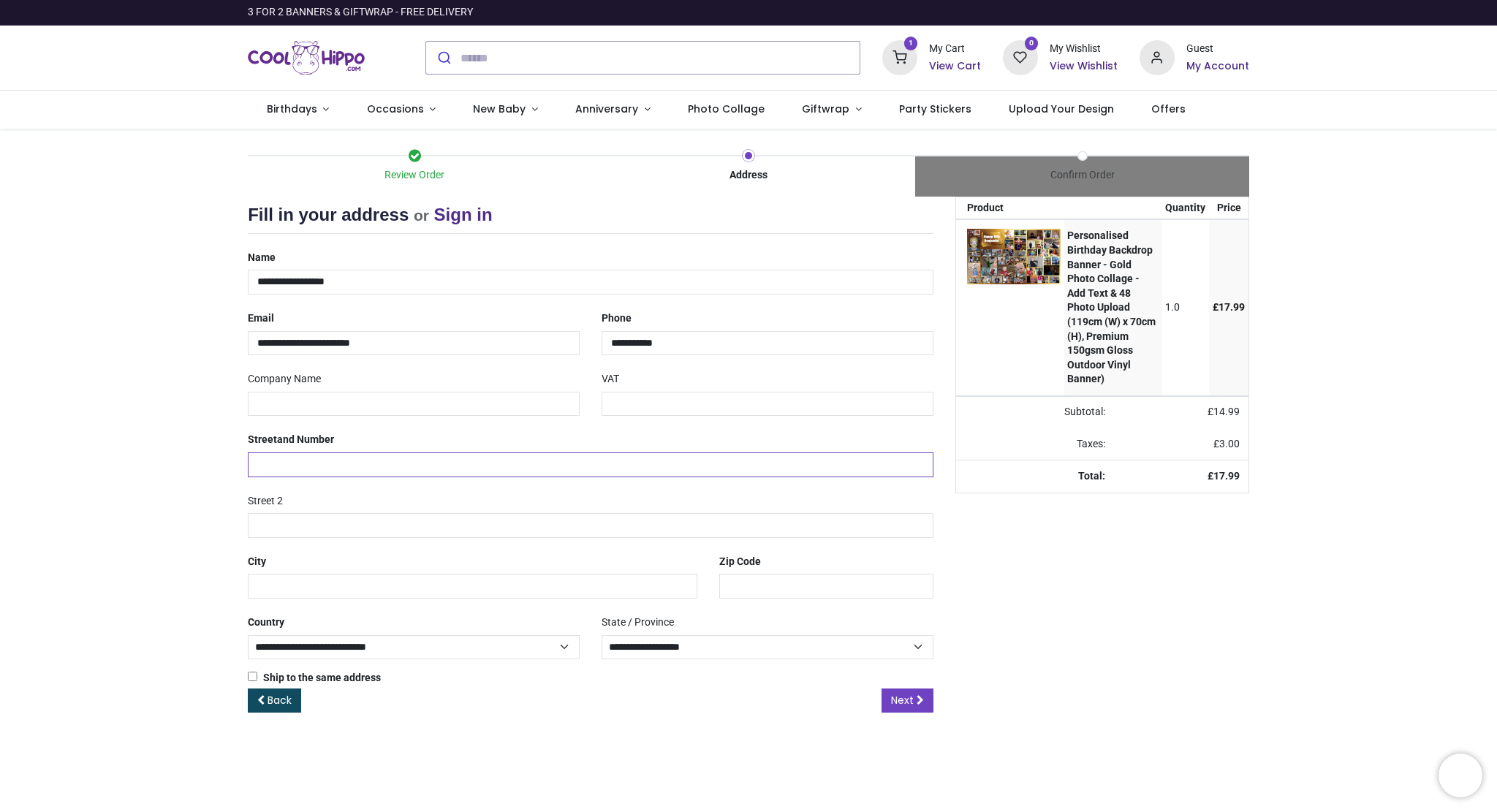
type input "**********"
type input "********"
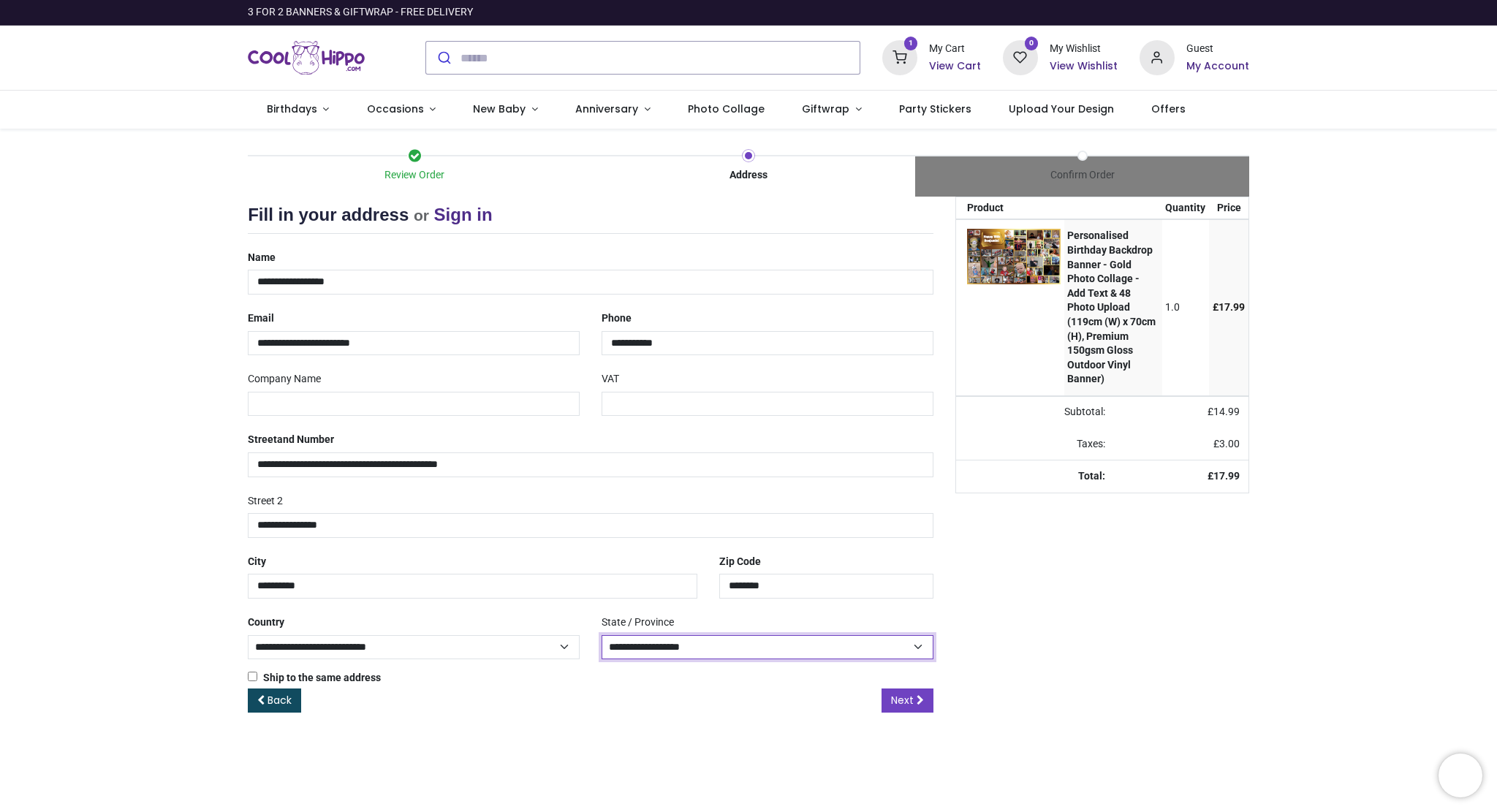
select select "***"
click at [643, 468] on input "**********" at bounding box center [590, 465] width 686 height 25
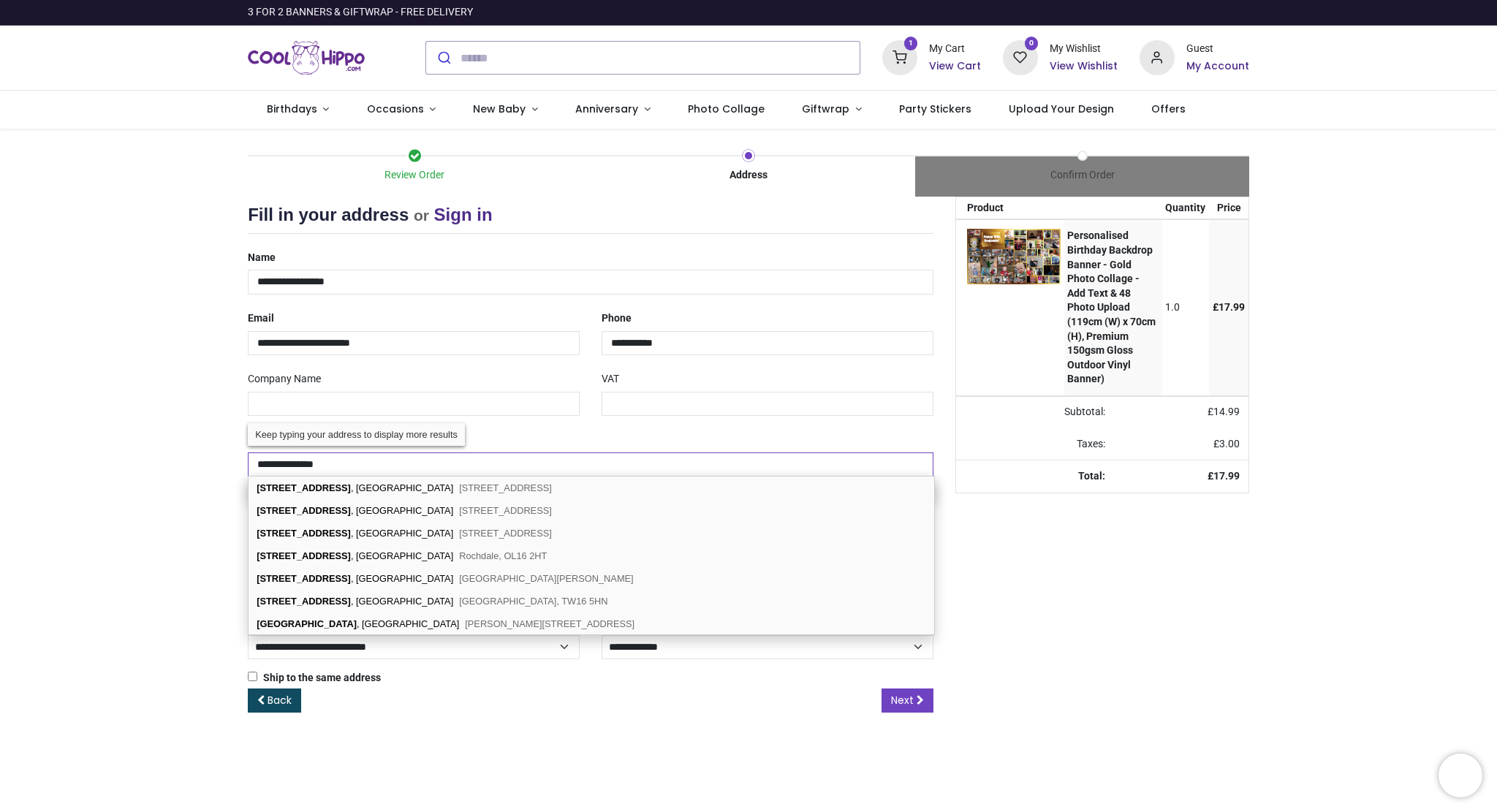
type input "**********"
click at [1048, 578] on div "Your order: £ 17.99 Product Quantity Price Personalised Birthday Backdrop Banne…" at bounding box center [1101, 466] width 316 height 539
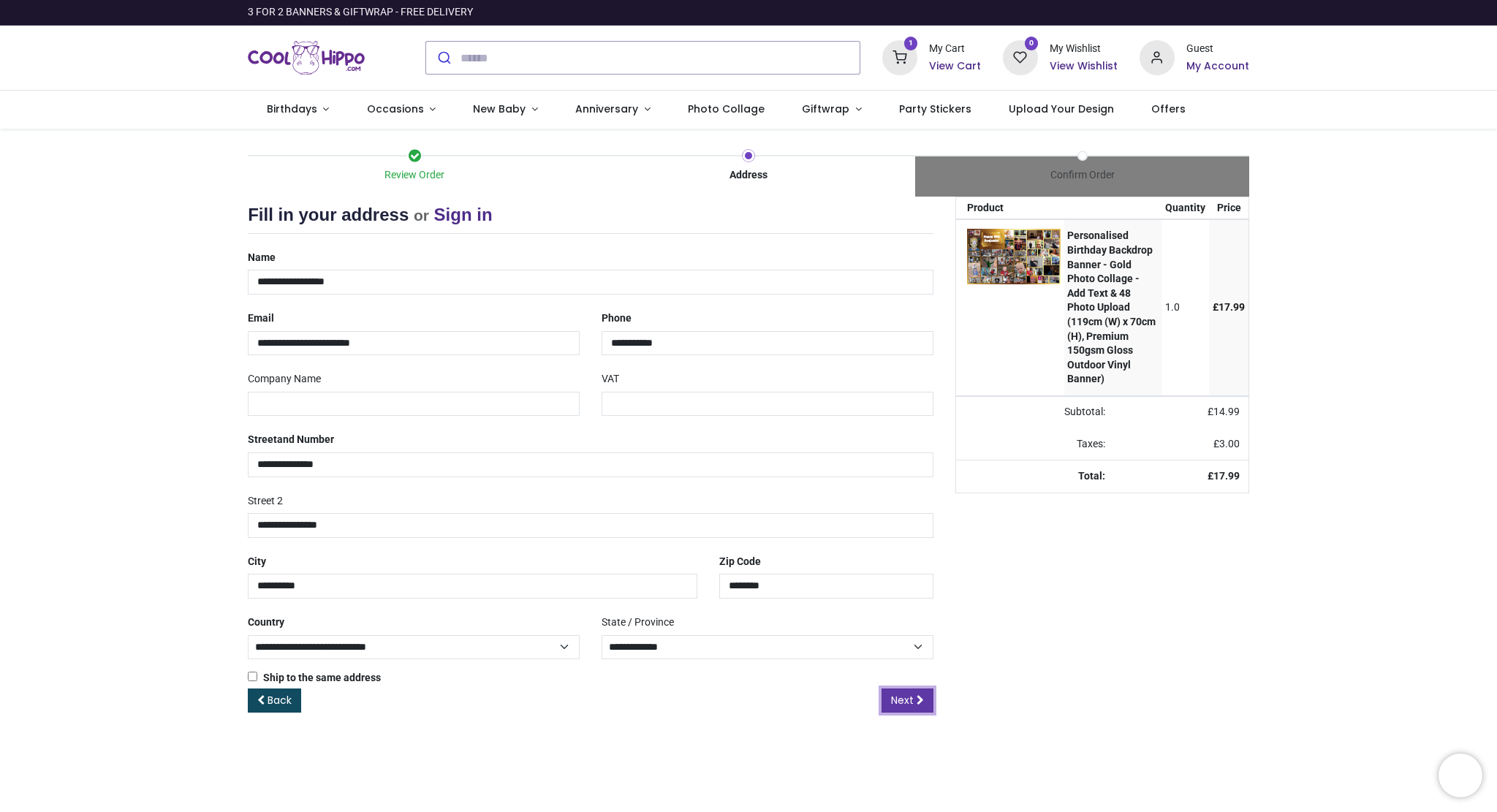
click at [897, 699] on span "Next" at bounding box center [902, 700] width 23 height 14
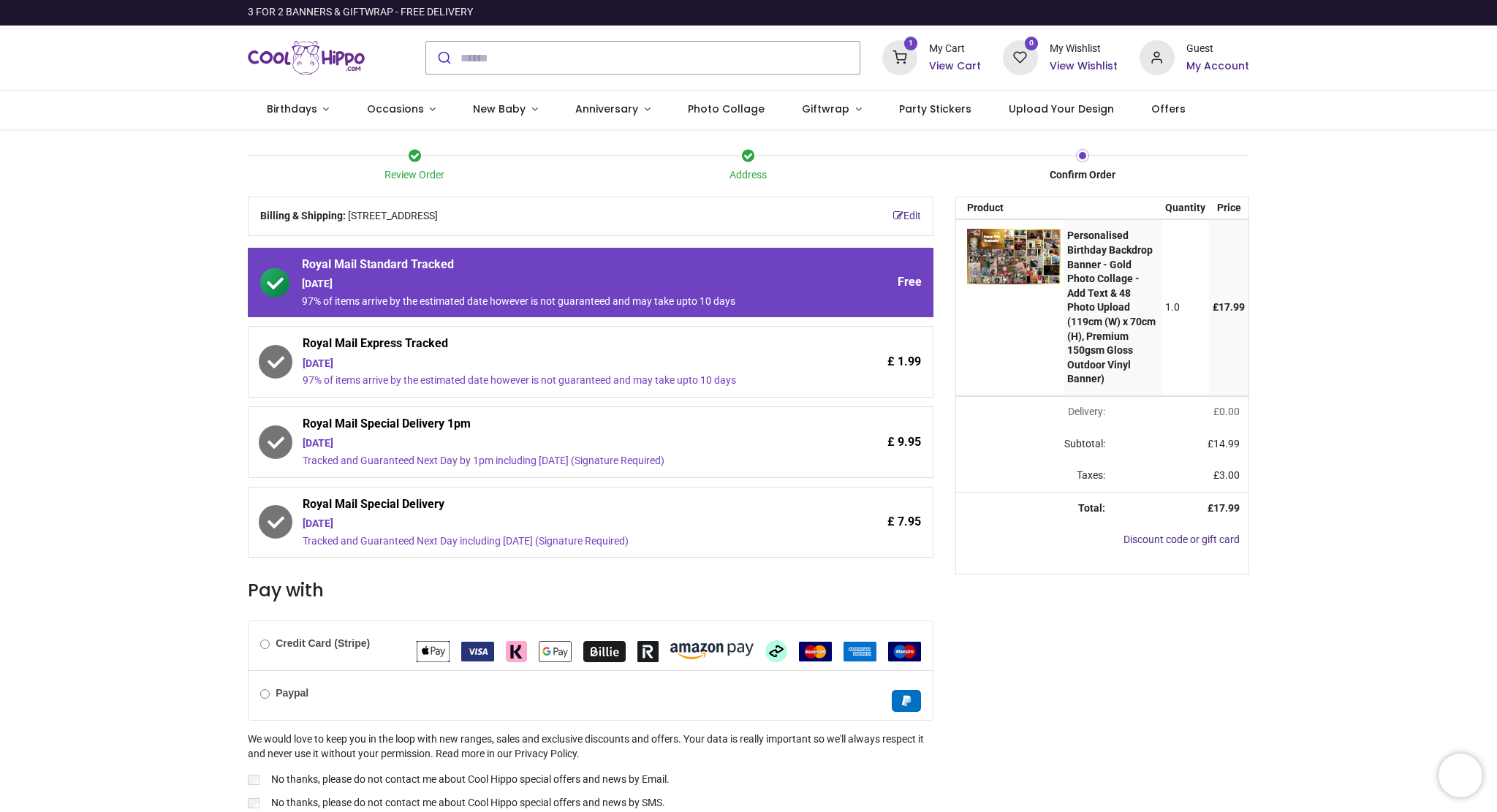
click at [550, 371] on span "Friday 12th September 97% of items arrive by the estimated date however is not …" at bounding box center [549, 372] width 494 height 31
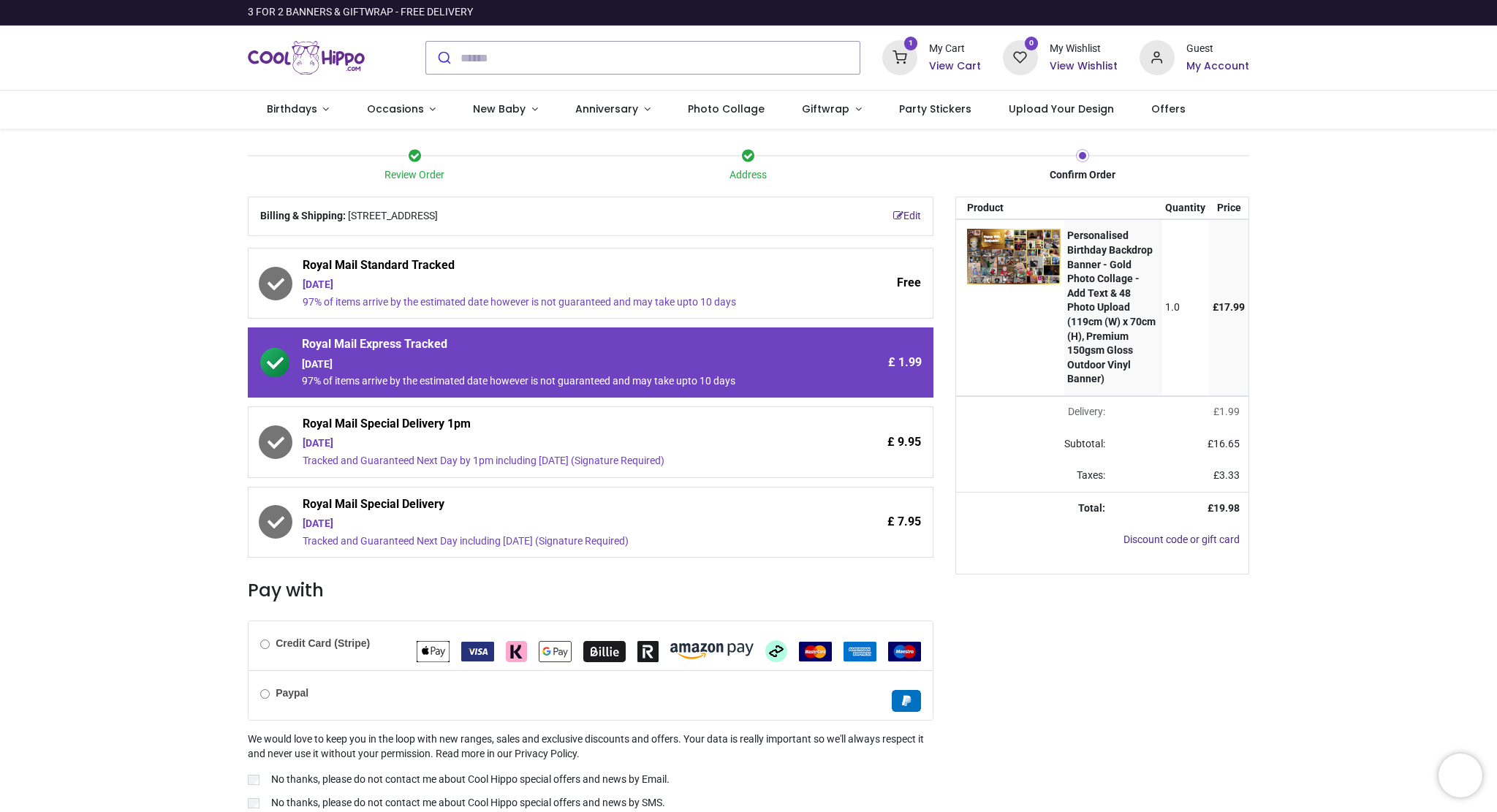
click at [298, 687] on b "Paypal" at bounding box center [292, 692] width 33 height 12
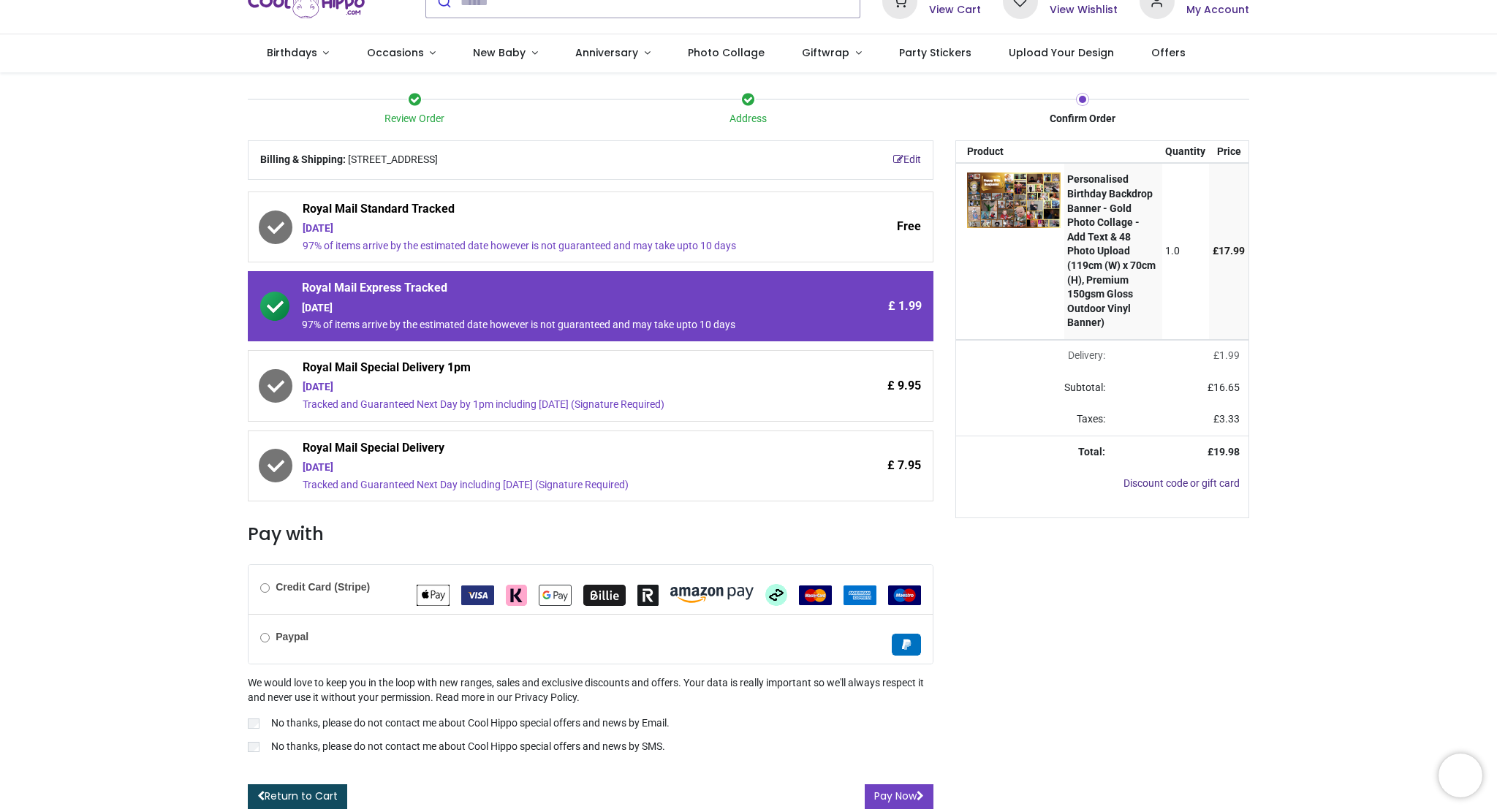
click at [269, 763] on div at bounding box center [590, 770] width 686 height 14
click at [920, 794] on icon "submit" at bounding box center [920, 796] width 7 height 10
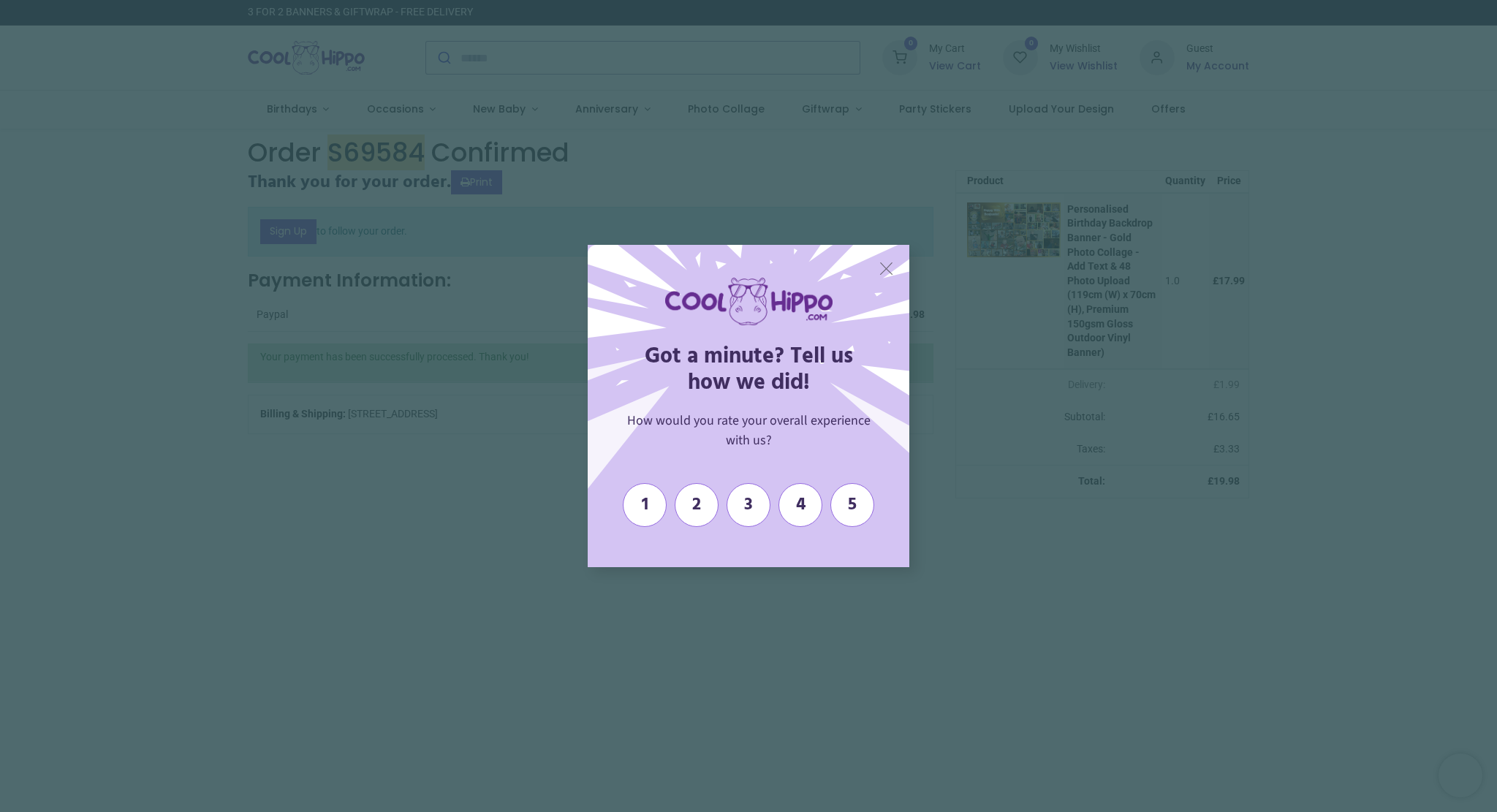
click at [886, 269] on span "X" at bounding box center [886, 268] width 15 height 22
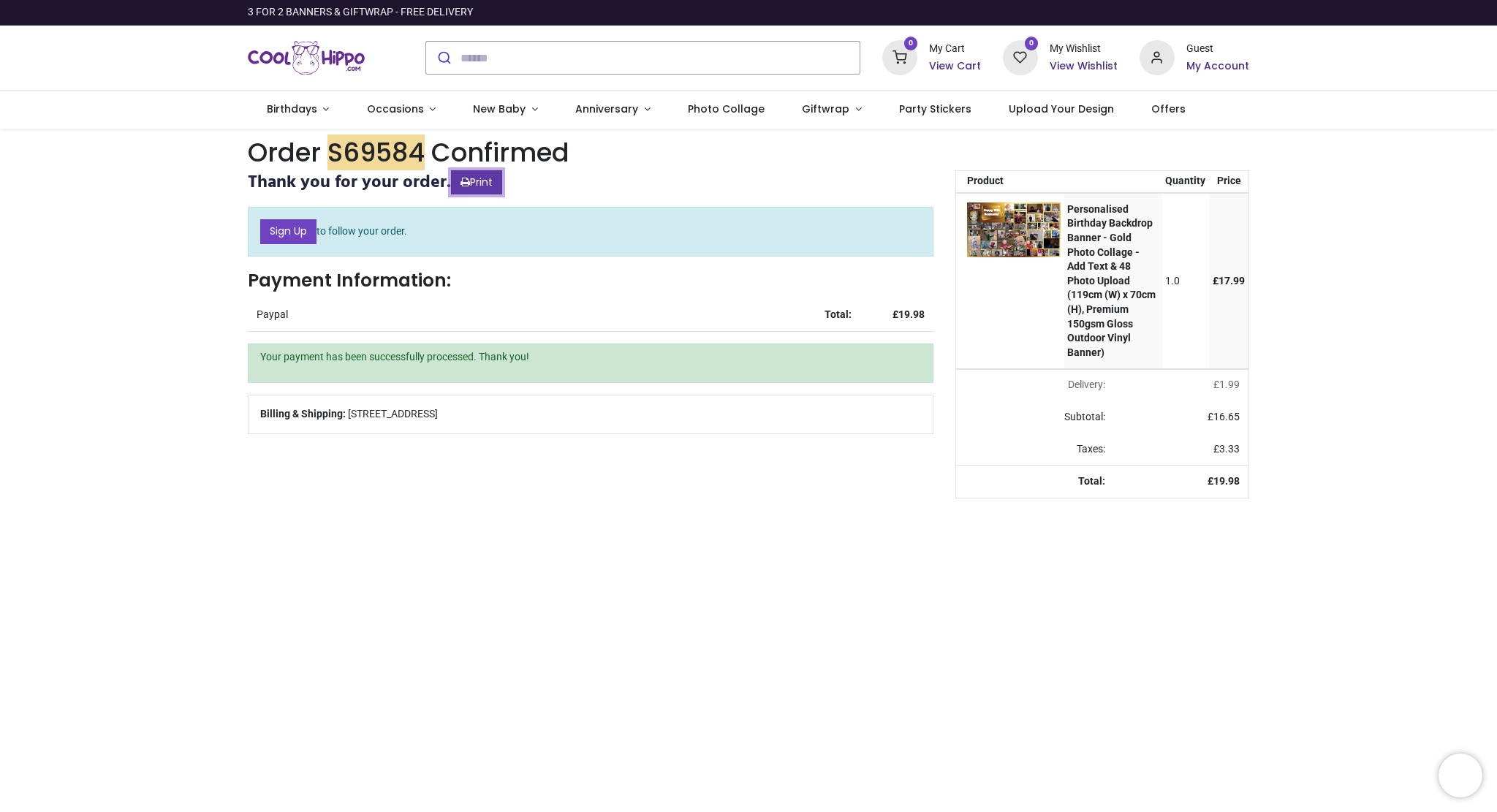
click at [486, 182] on link "Print" at bounding box center [477, 182] width 51 height 25
